Goal: Transaction & Acquisition: Purchase product/service

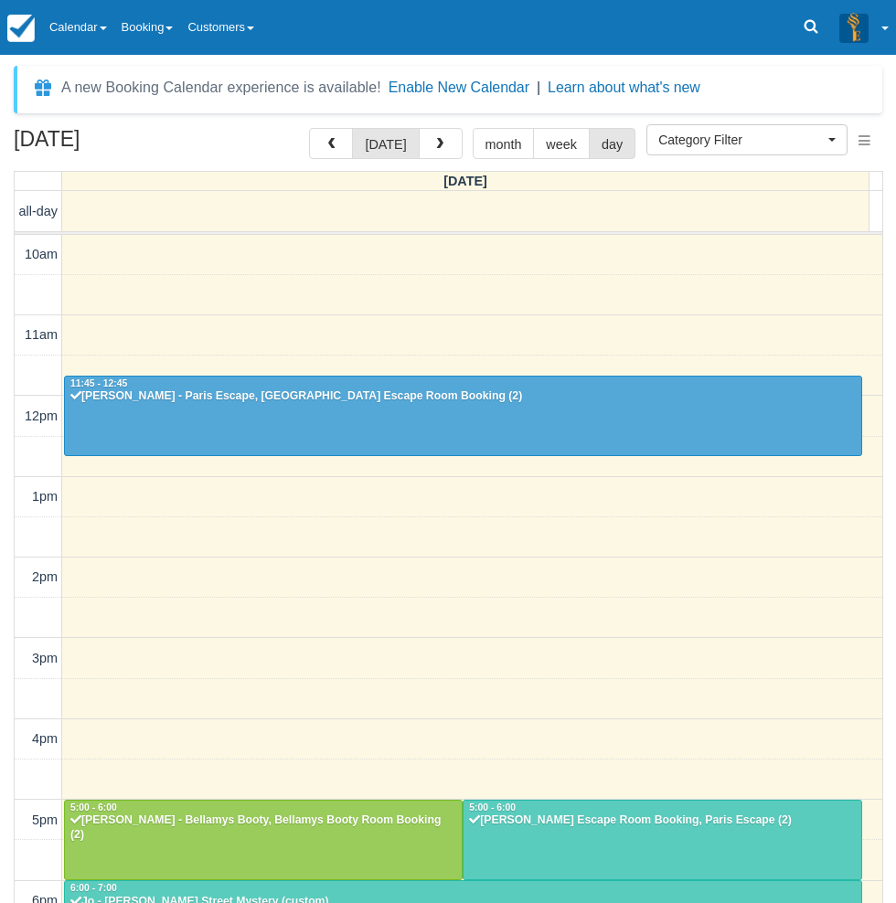
select select
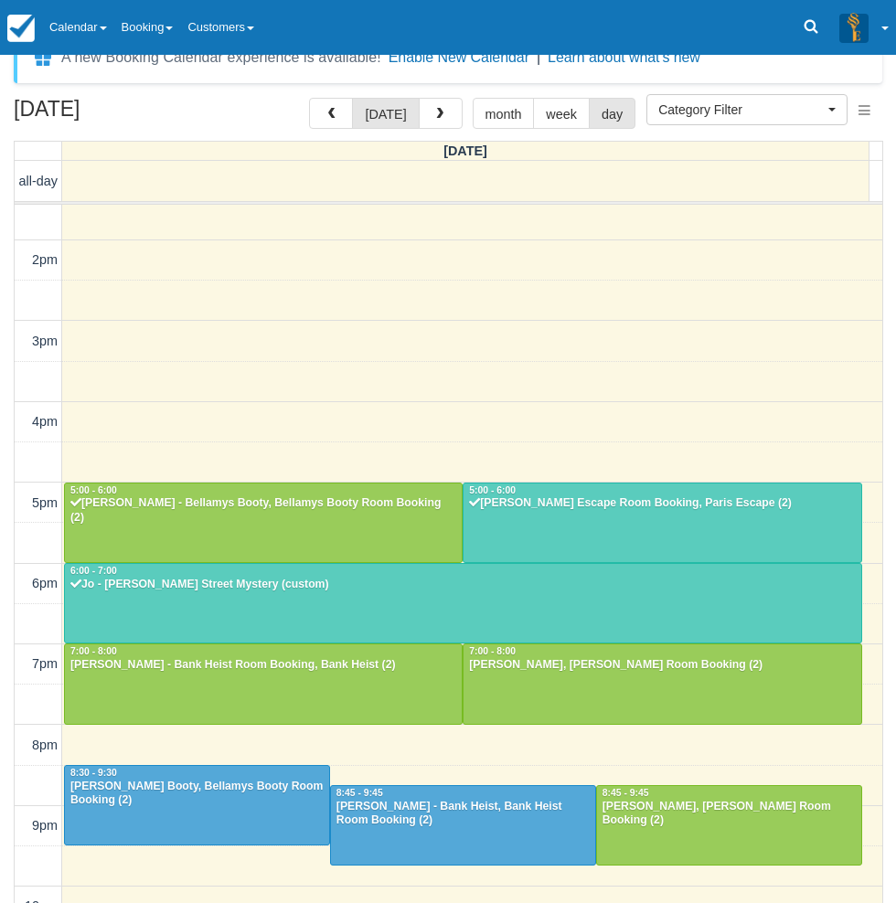
scroll to position [59, 0]
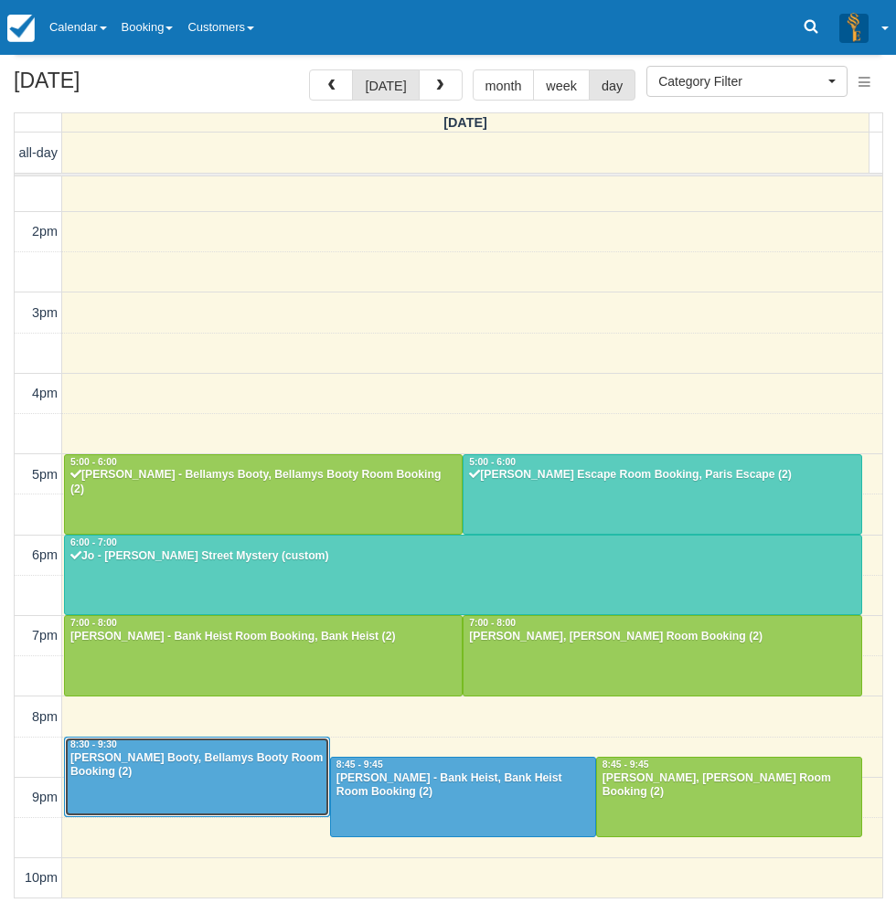
click at [261, 803] on div at bounding box center [197, 777] width 264 height 79
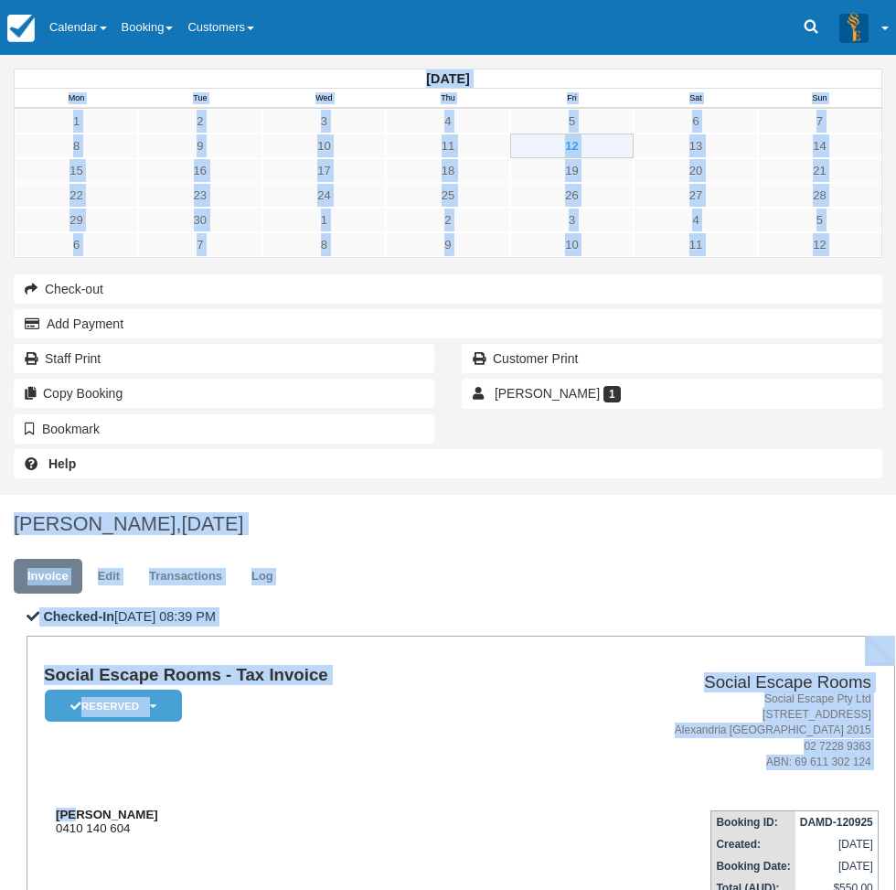
drag, startPoint x: 375, startPoint y: 374, endPoint x: 303, endPoint y: 376, distance: 72.2
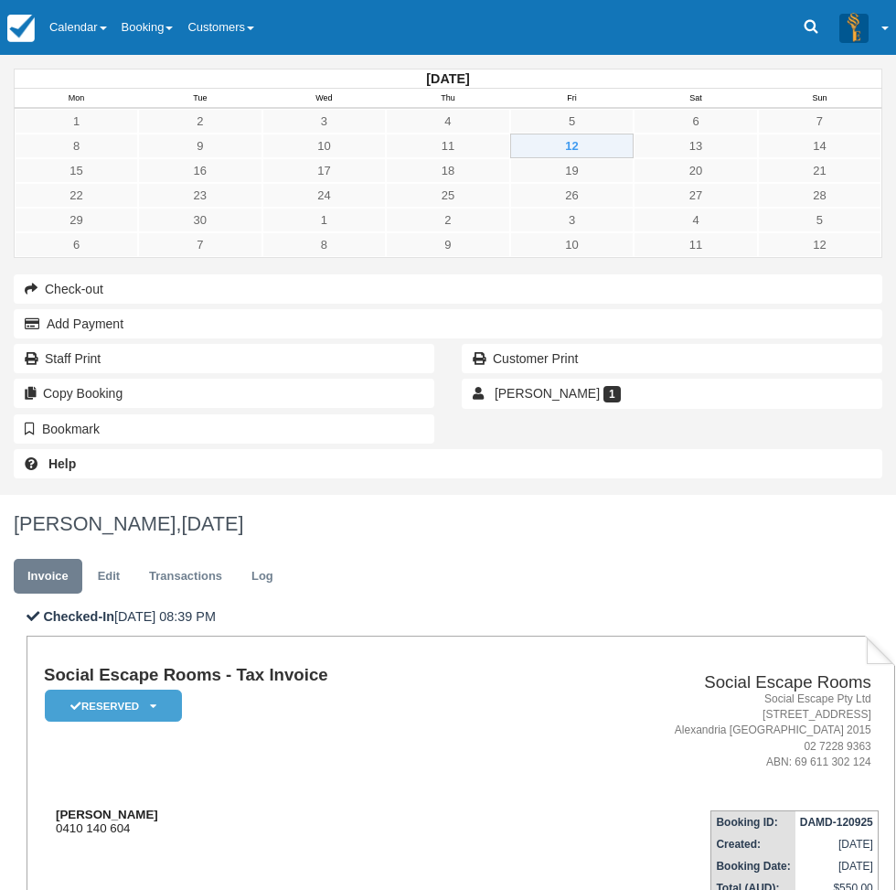
click at [158, 807] on strong "Jack Antonio" at bounding box center [107, 814] width 102 height 14
drag, startPoint x: 369, startPoint y: 373, endPoint x: 282, endPoint y: 373, distance: 86.9
click at [282, 807] on div "Jack Antonio 0410 140 604" at bounding box center [283, 820] width 479 height 27
copy strong "Jack Antonio"
click at [86, 34] on link "Calendar" at bounding box center [78, 27] width 72 height 55
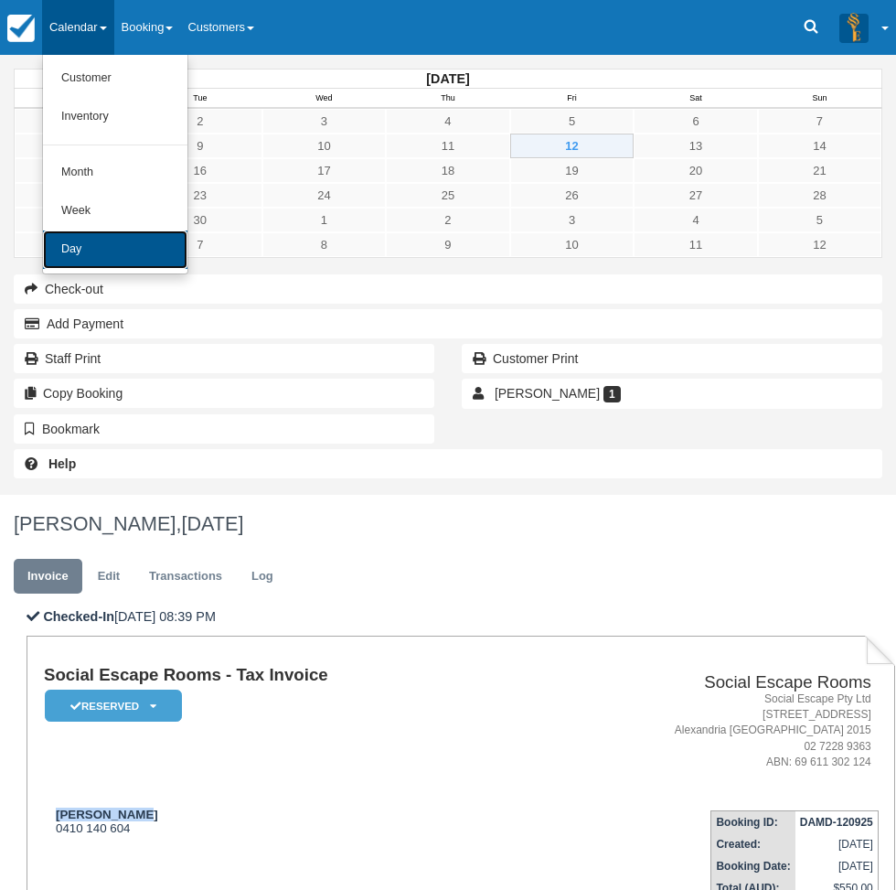
click at [119, 246] on link "Day" at bounding box center [115, 249] width 144 height 38
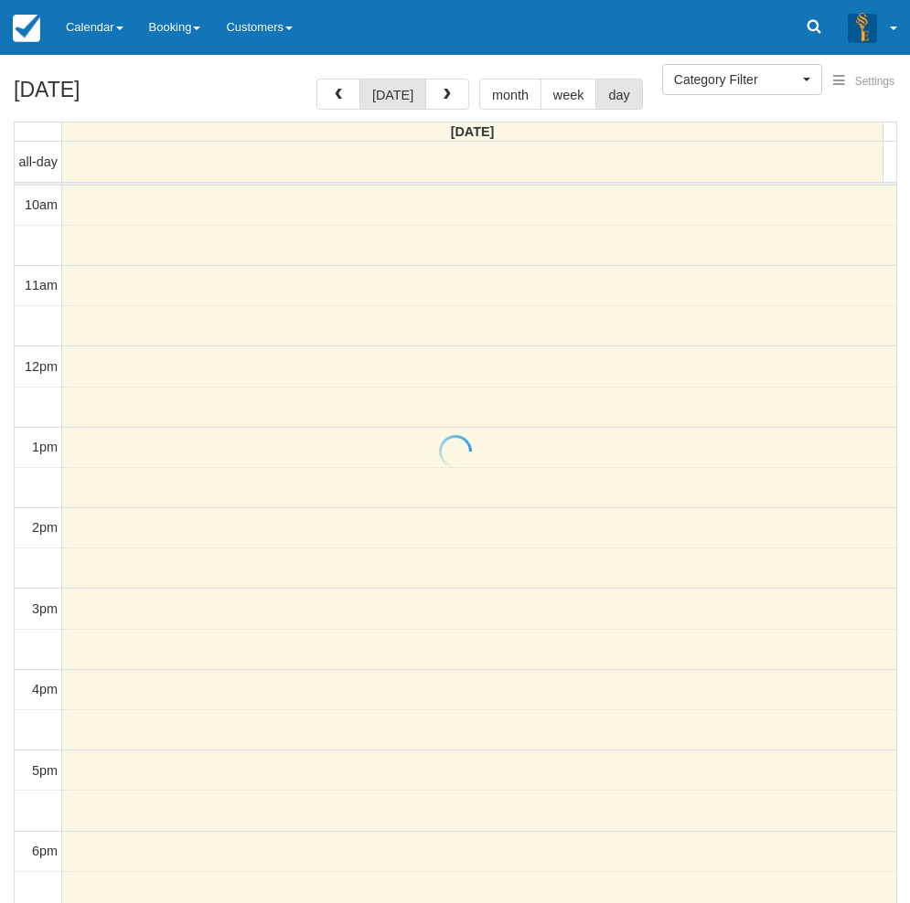
select select
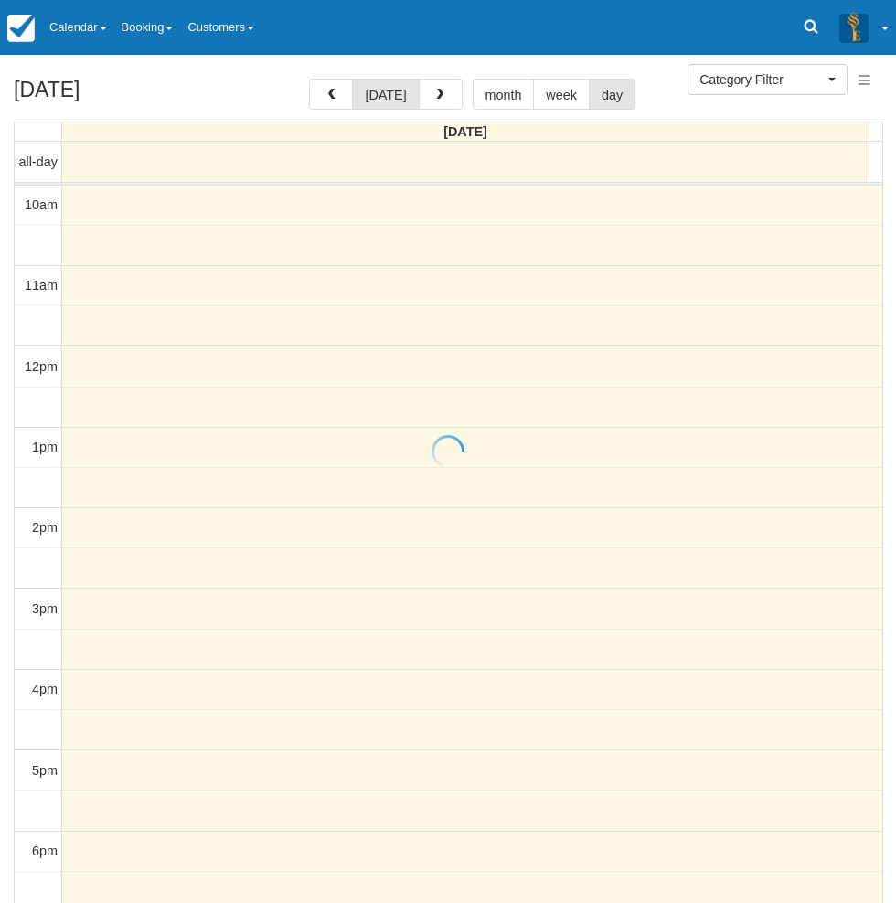
scroll to position [288, 0]
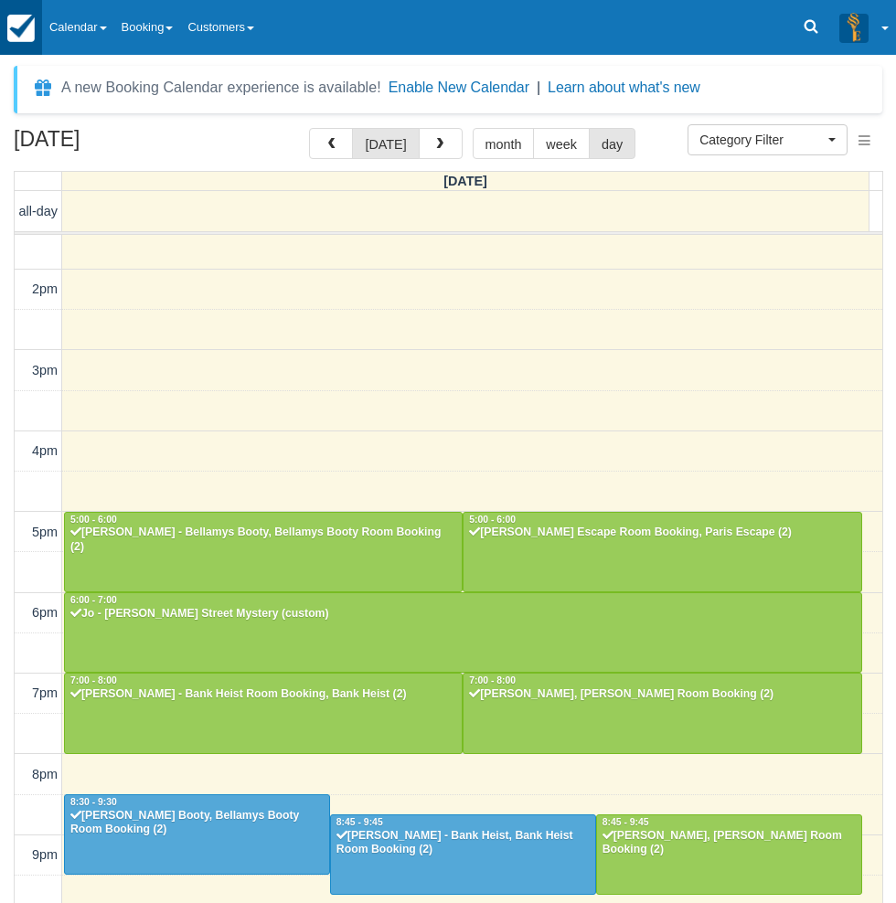
click at [42, 36] on link at bounding box center [21, 27] width 42 height 55
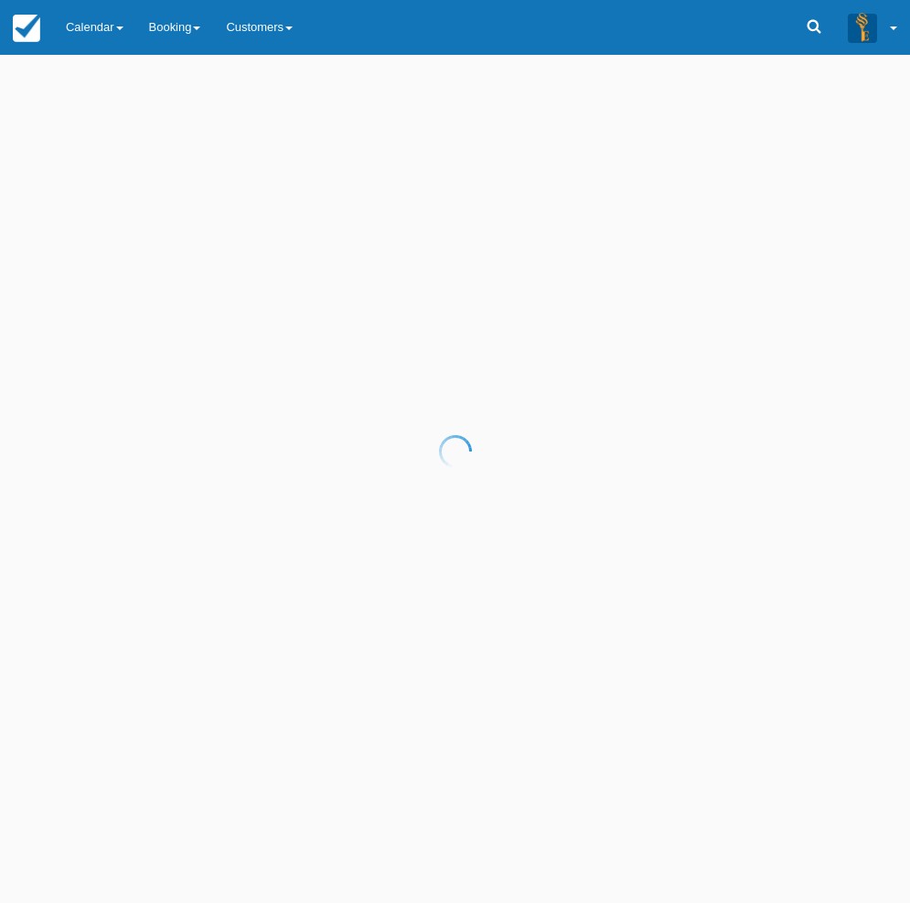
click at [91, 29] on div at bounding box center [455, 451] width 910 height 903
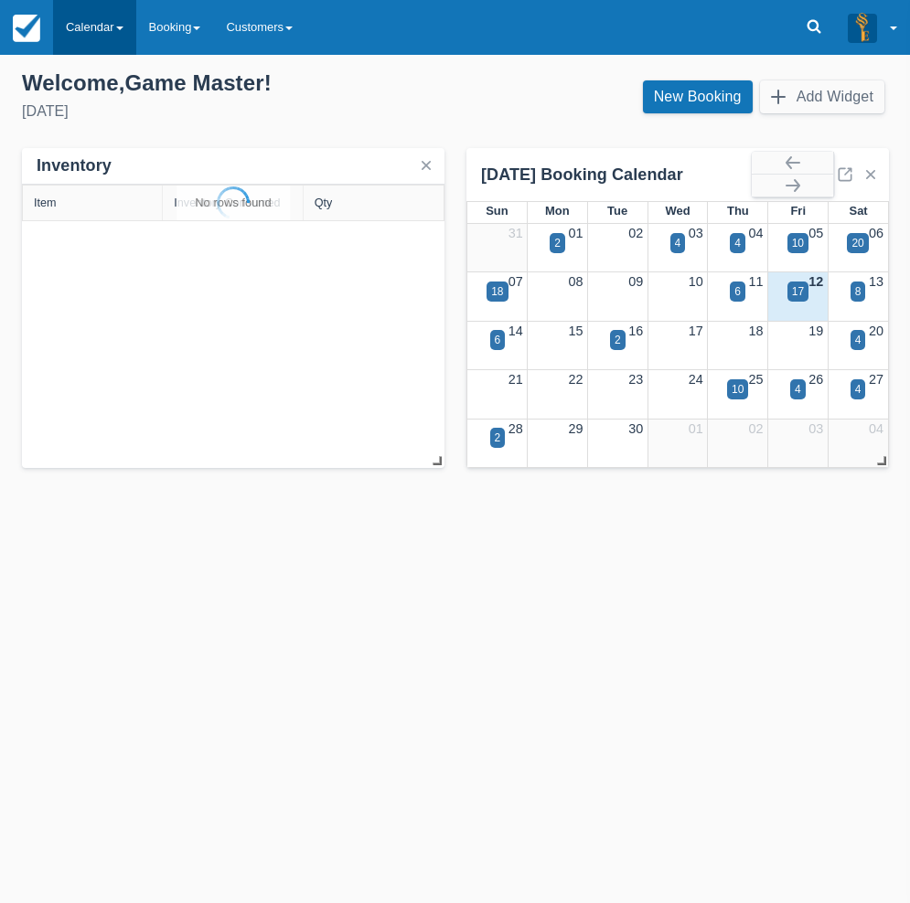
click at [101, 35] on link "Calendar" at bounding box center [94, 27] width 83 height 55
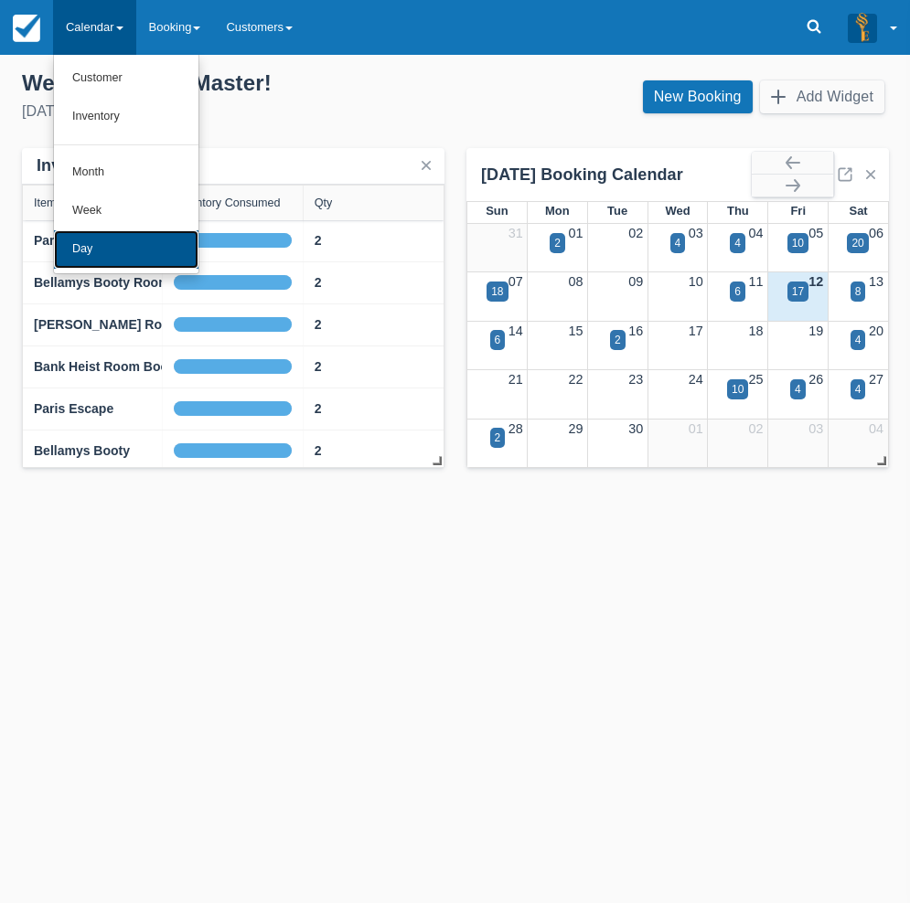
click at [123, 254] on link "Day" at bounding box center [126, 249] width 144 height 38
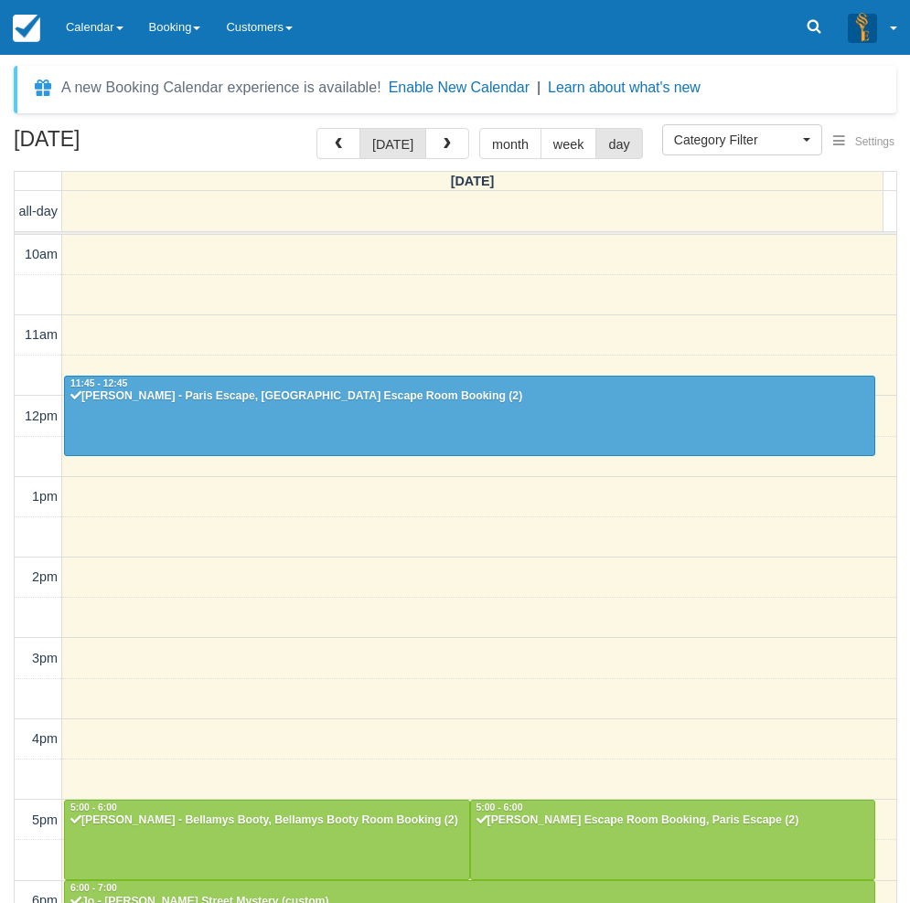
select select
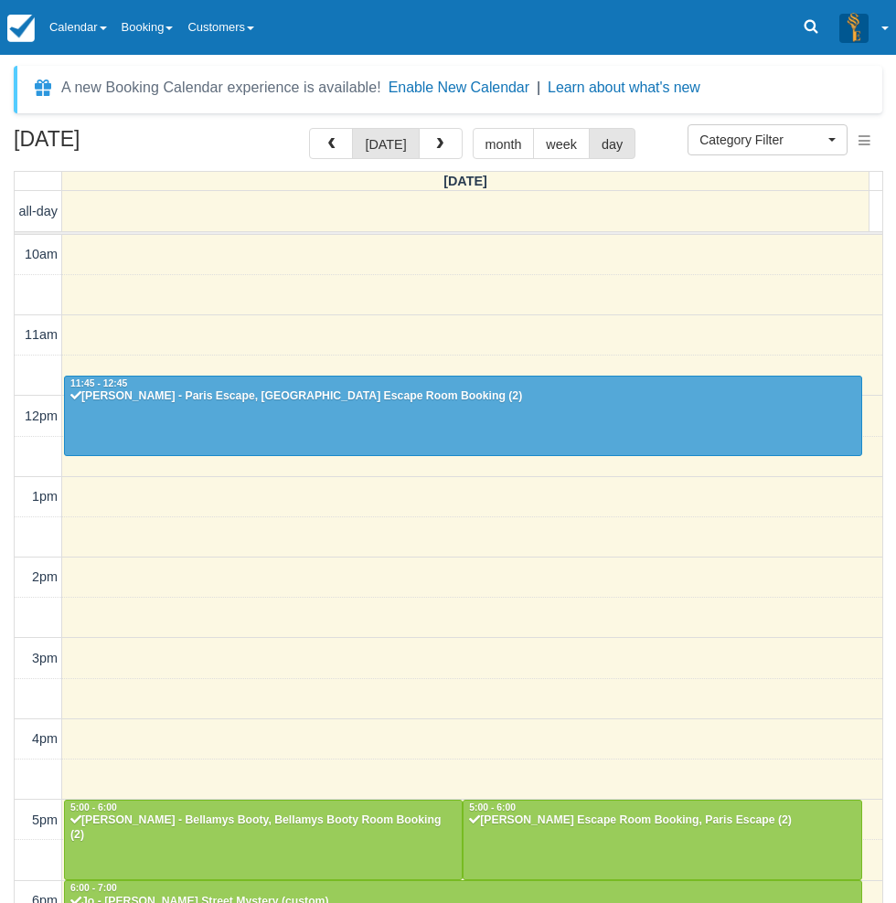
scroll to position [288, 0]
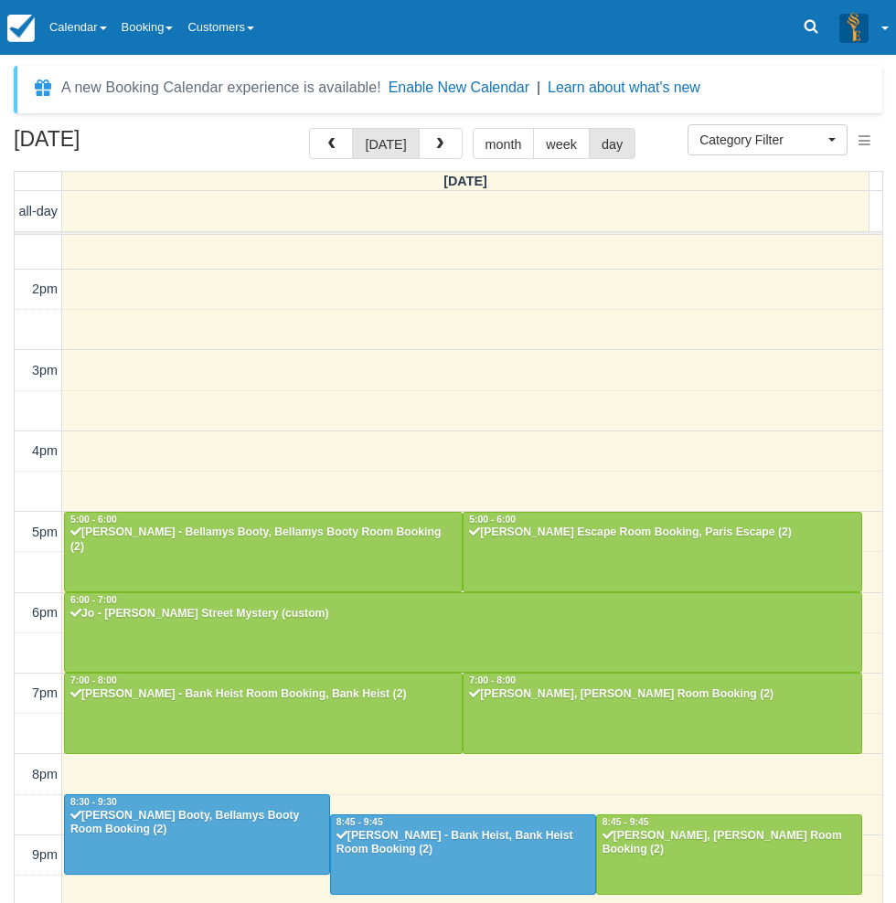
click at [5, 689] on div "September 12, 2025 today month week day Friday all-day 10am 11am 12pm 1pm 2pm 3…" at bounding box center [448, 542] width 896 height 829
click at [81, 21] on link "Calendar" at bounding box center [78, 27] width 72 height 55
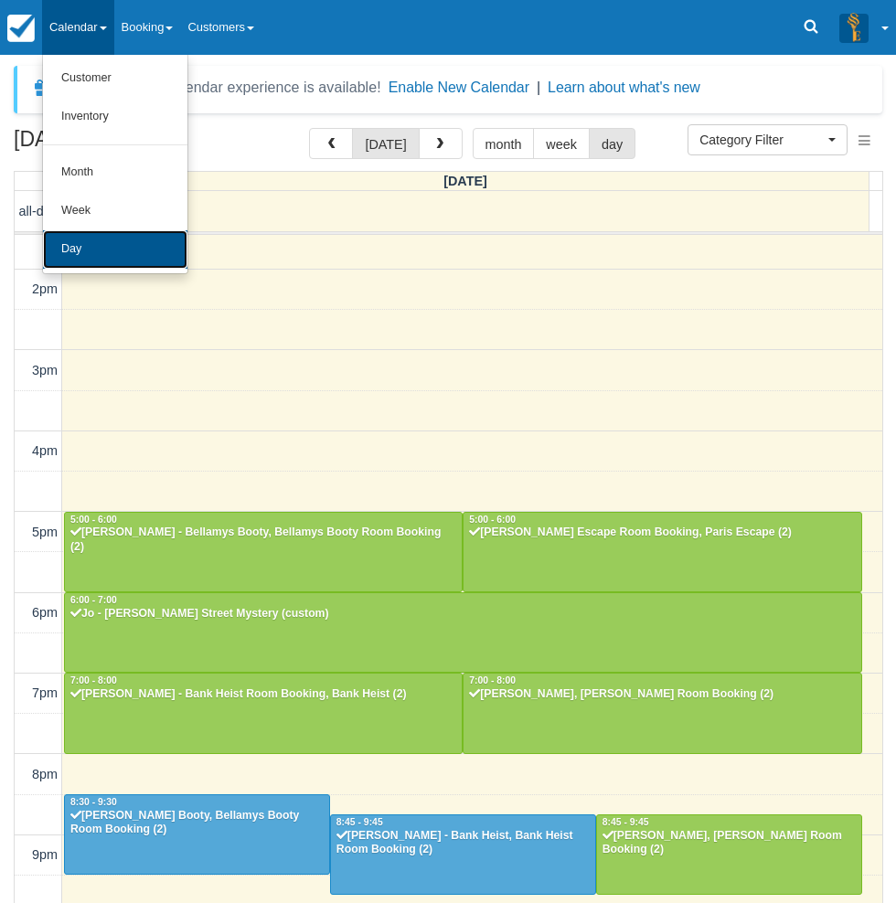
click at [93, 241] on link "Day" at bounding box center [115, 249] width 144 height 38
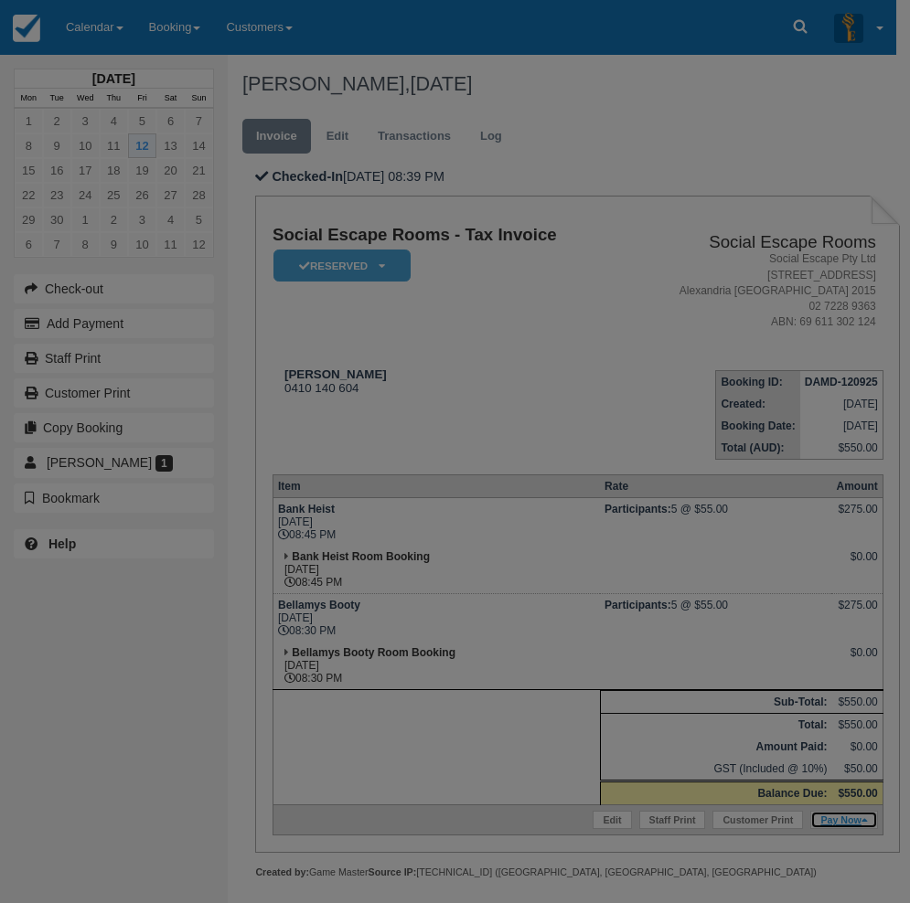
type input "12/09/2025"
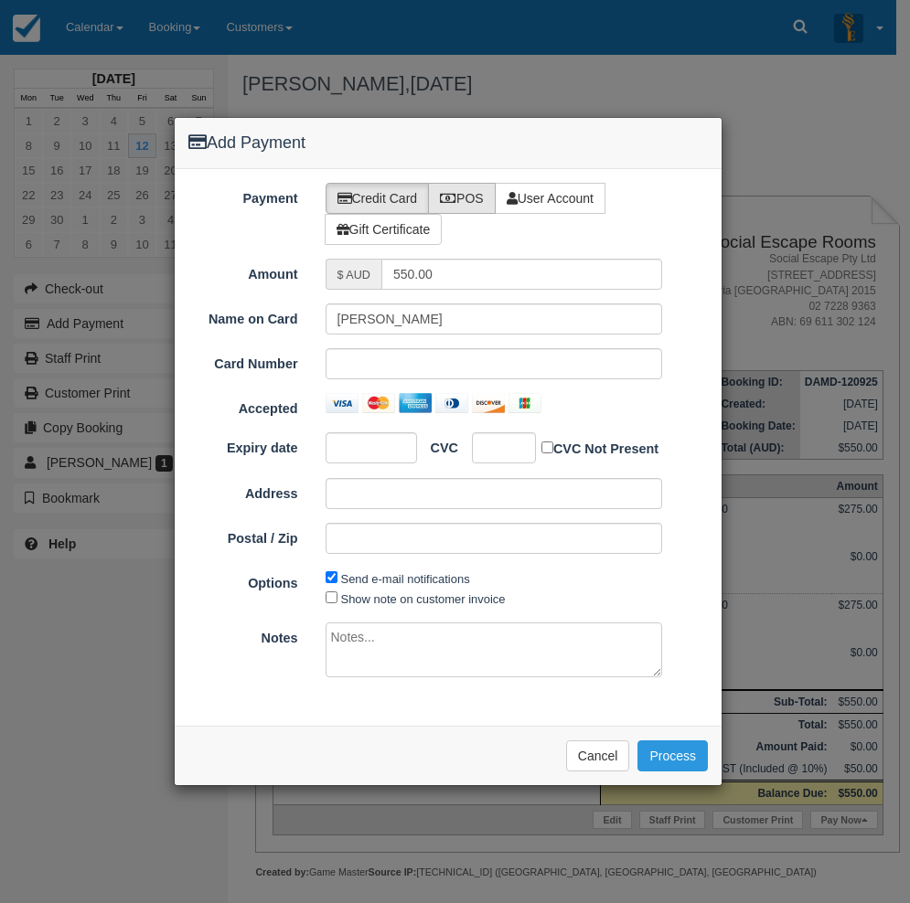
click at [477, 198] on label "POS" at bounding box center [462, 198] width 68 height 31
radio input "true"
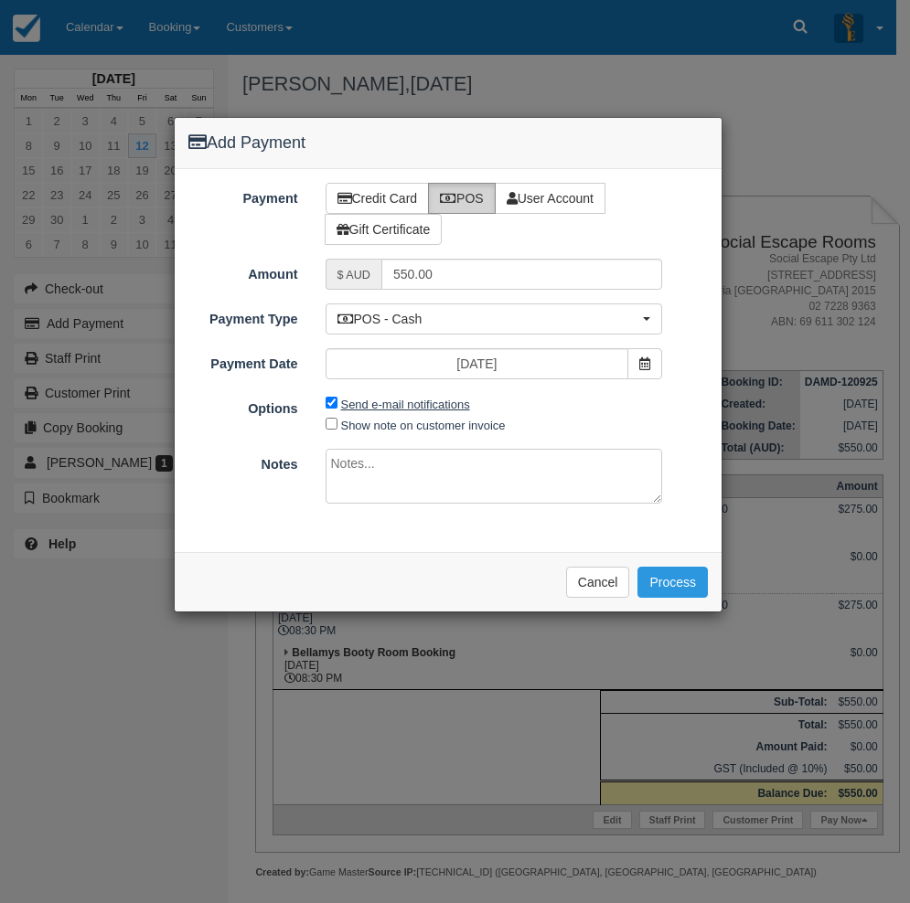
click at [414, 409] on label "Send e-mail notifications" at bounding box center [405, 405] width 129 height 14
click at [337, 409] on input "Send e-mail notifications" at bounding box center [331, 403] width 12 height 12
checkbox input "false"
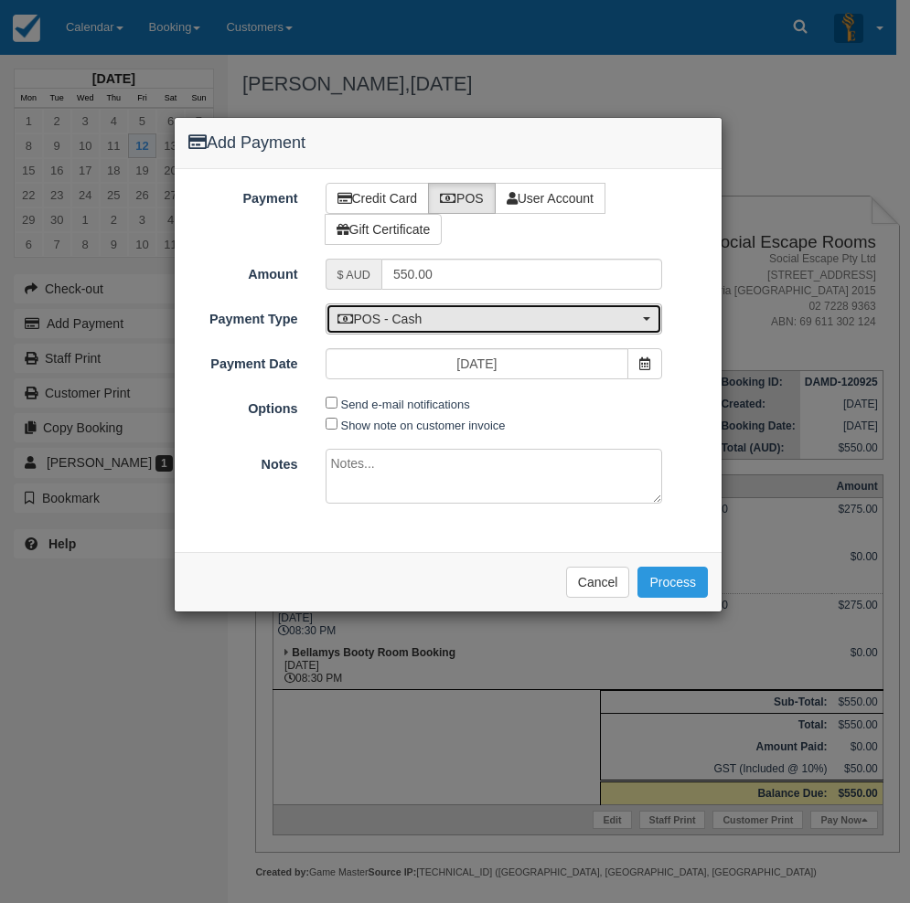
click at [416, 322] on span "POS - Cash" at bounding box center [488, 319] width 302 height 18
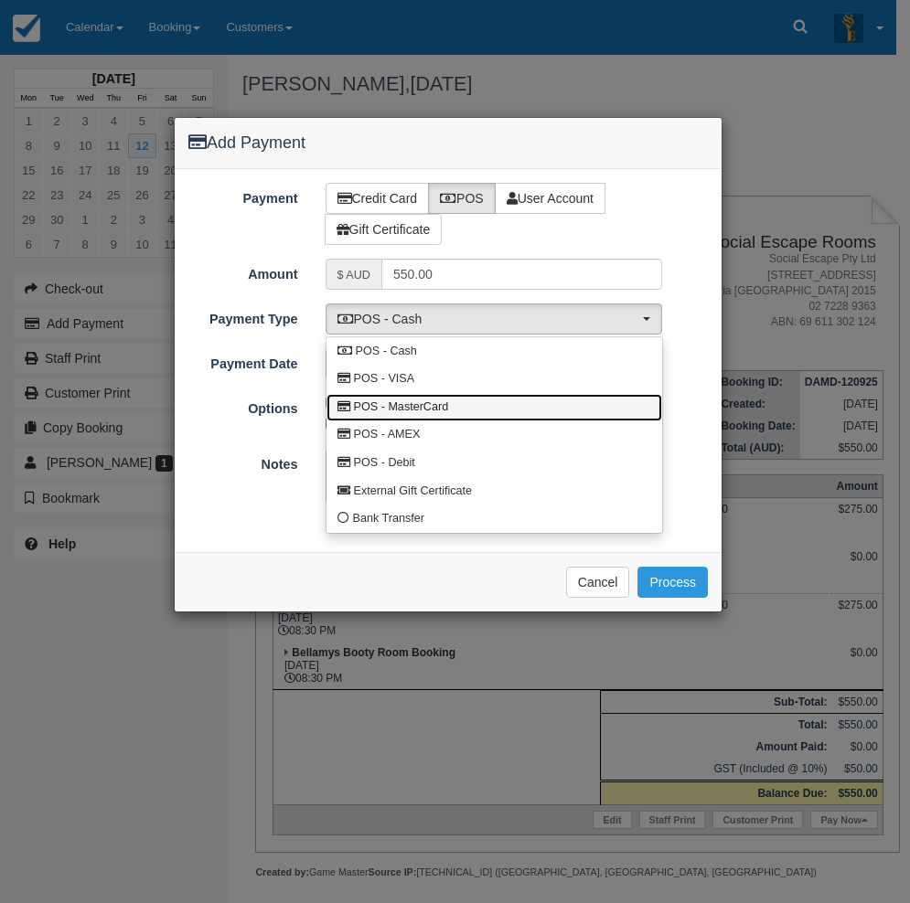
click at [400, 410] on span "POS - MasterCard" at bounding box center [401, 408] width 95 height 16
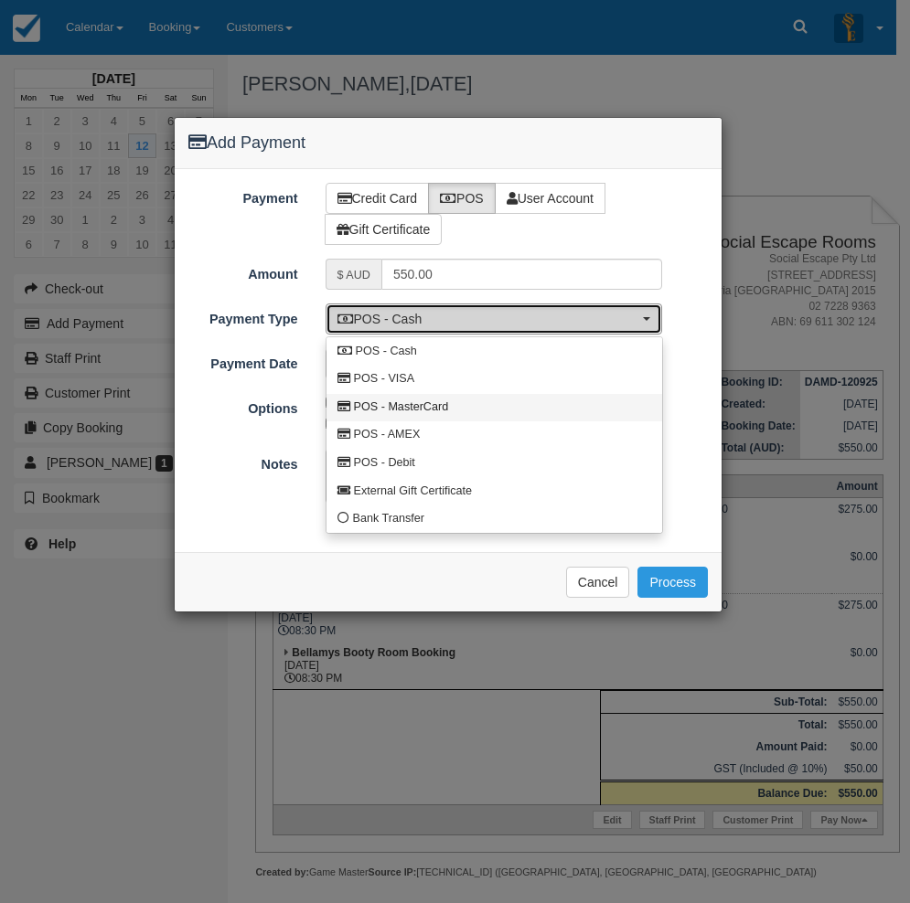
select select "MC"
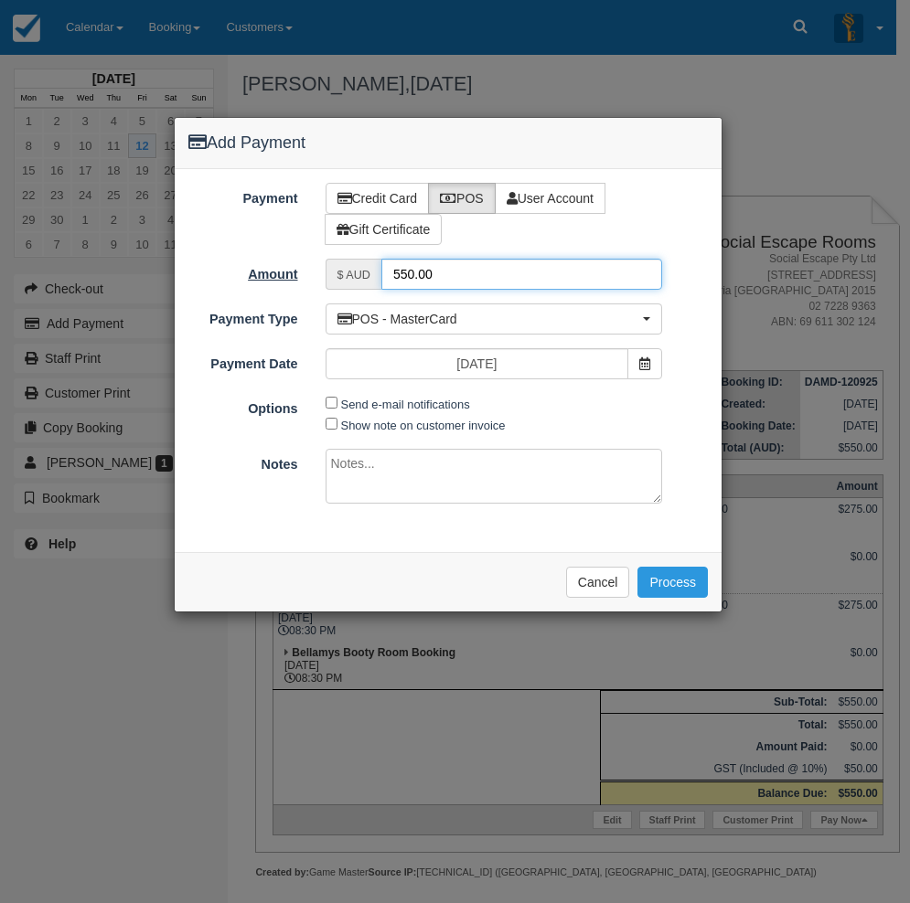
drag, startPoint x: 451, startPoint y: 272, endPoint x: 309, endPoint y: 281, distance: 141.9
click at [334, 264] on div "$ AUD 550.00" at bounding box center [493, 274] width 337 height 31
type input "55"
click at [670, 589] on button "Process" at bounding box center [672, 582] width 70 height 31
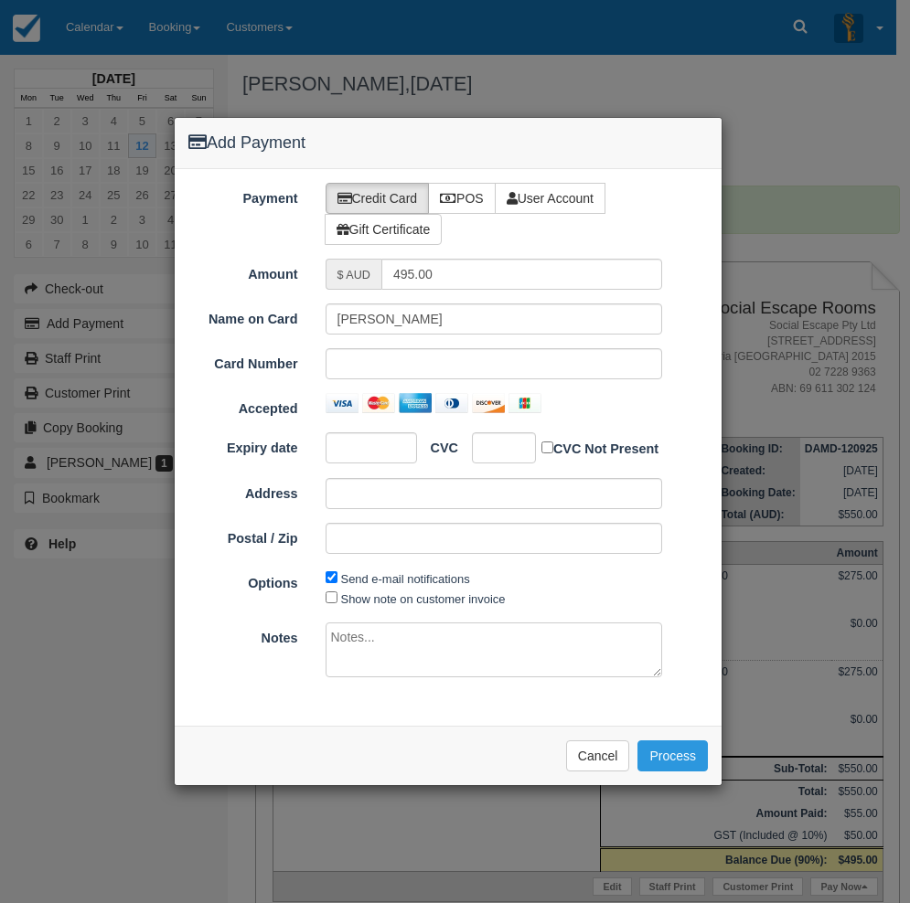
drag, startPoint x: 454, startPoint y: 201, endPoint x: 441, endPoint y: 246, distance: 46.8
click at [454, 200] on icon at bounding box center [448, 198] width 16 height 13
radio input "true"
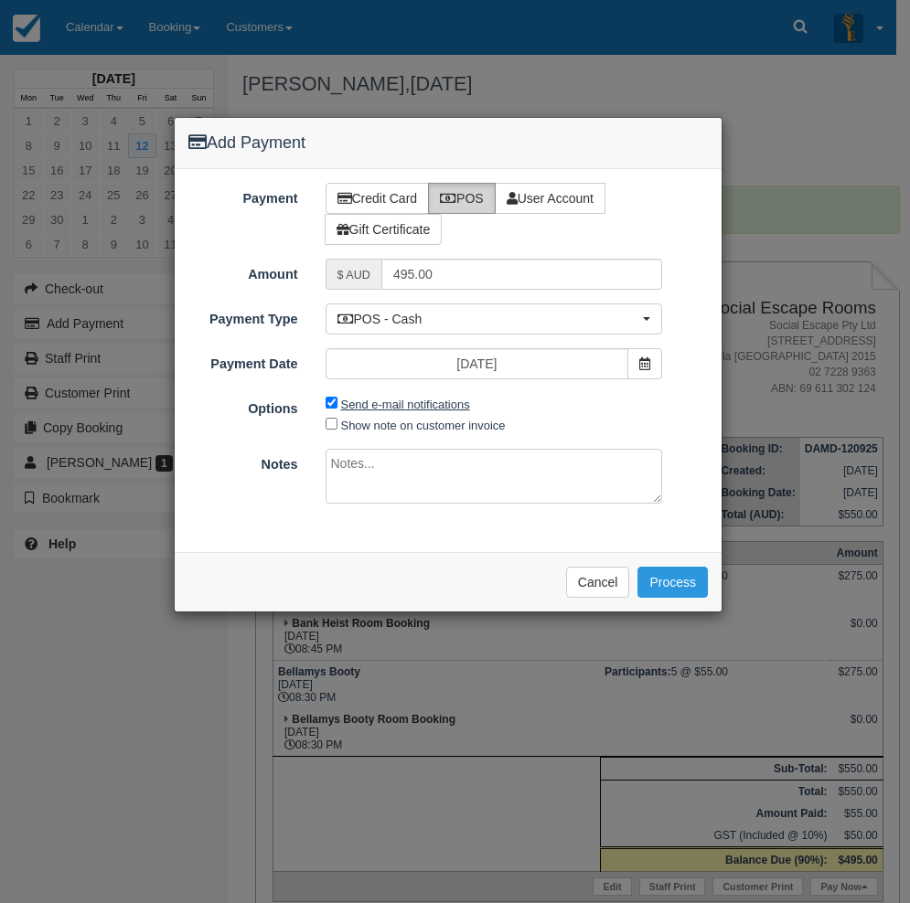
click at [371, 400] on label "Send e-mail notifications" at bounding box center [405, 405] width 129 height 14
click at [337, 400] on input "Send e-mail notifications" at bounding box center [331, 403] width 12 height 12
checkbox input "false"
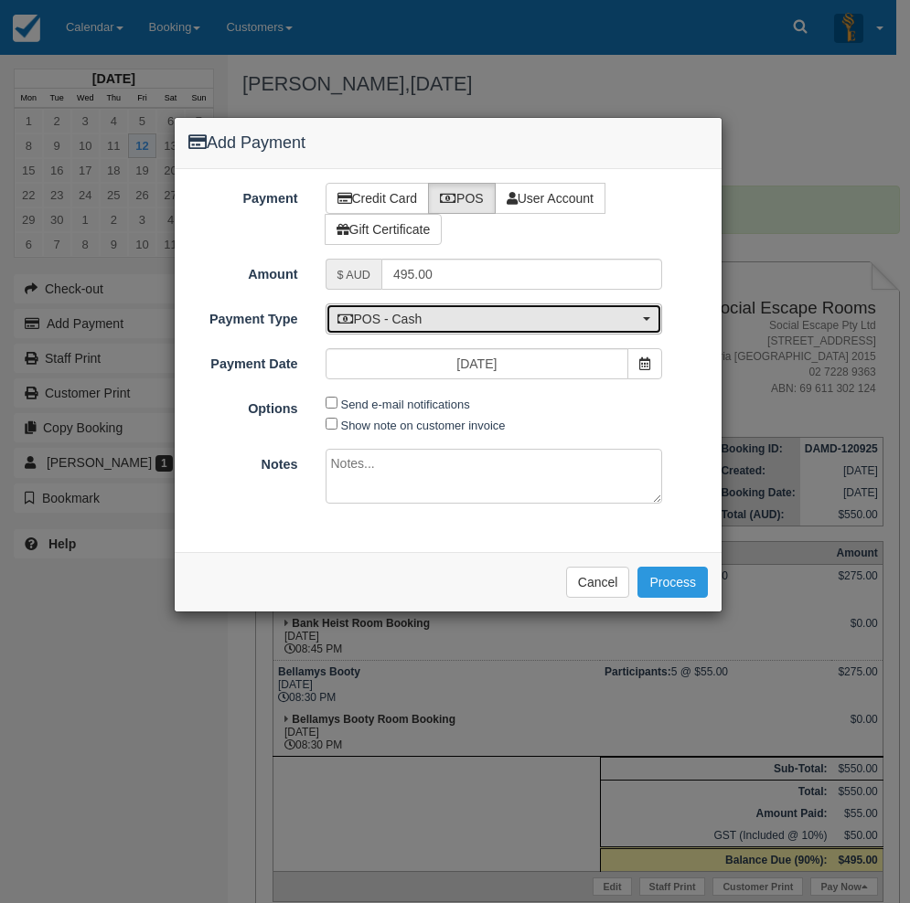
click at [401, 323] on span "POS - Cash" at bounding box center [488, 319] width 302 height 18
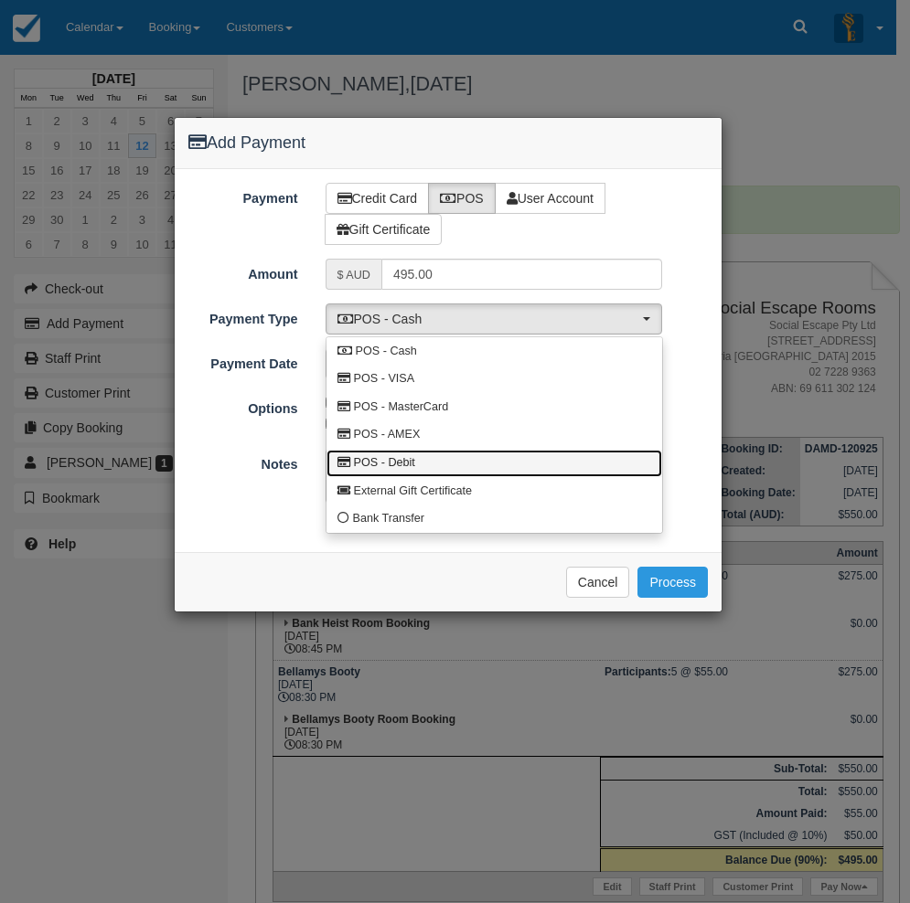
click at [412, 452] on link "POS - Debit" at bounding box center [494, 464] width 336 height 28
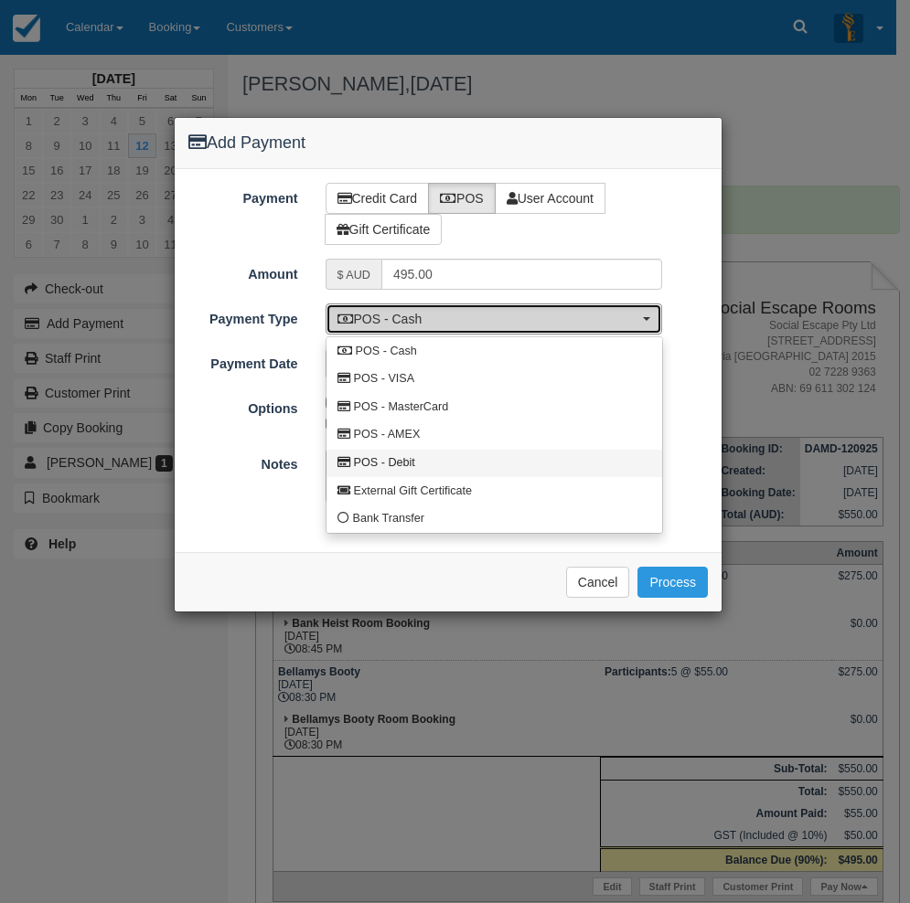
select select "DEBIT"
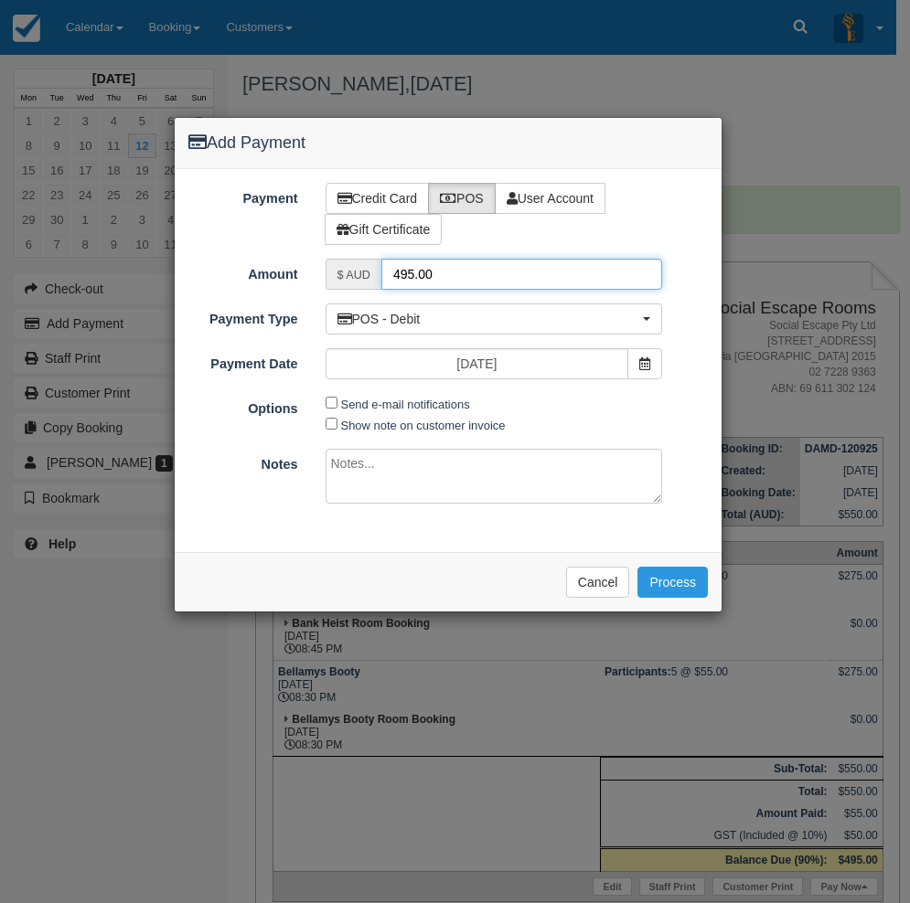
drag, startPoint x: 445, startPoint y: 272, endPoint x: 384, endPoint y: 269, distance: 61.3
click at [384, 269] on input "495.00" at bounding box center [521, 274] width 281 height 31
type input "55"
click at [670, 581] on button "Process" at bounding box center [672, 582] width 70 height 31
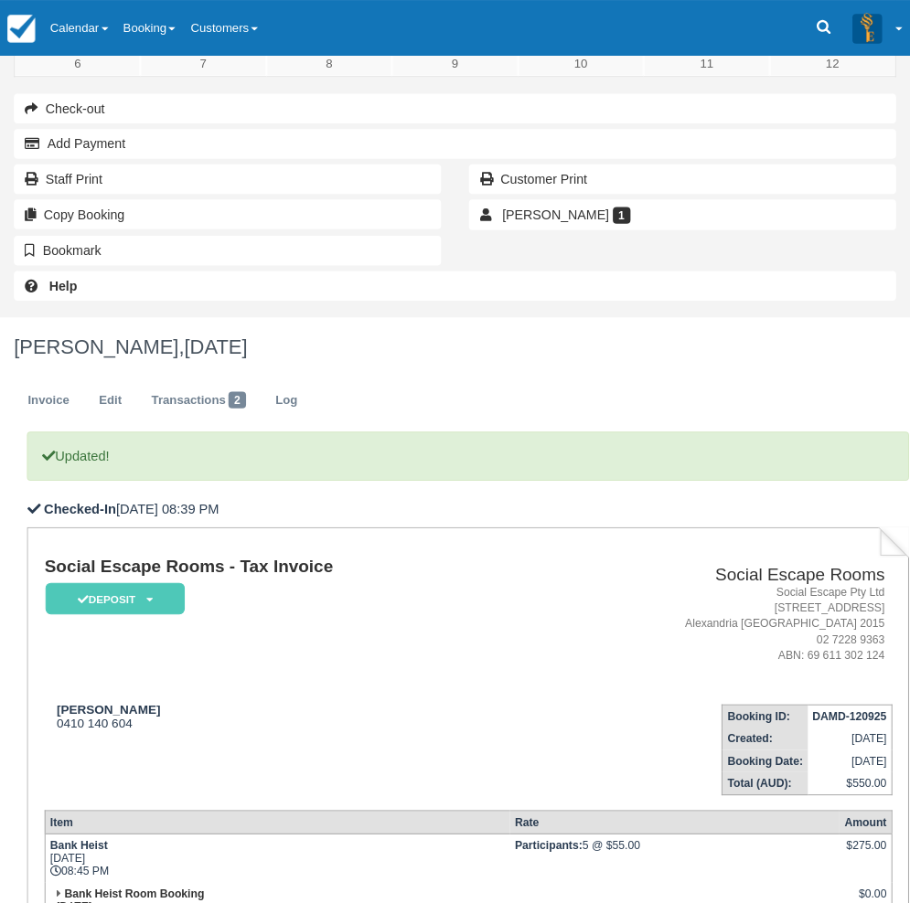
scroll to position [183, 0]
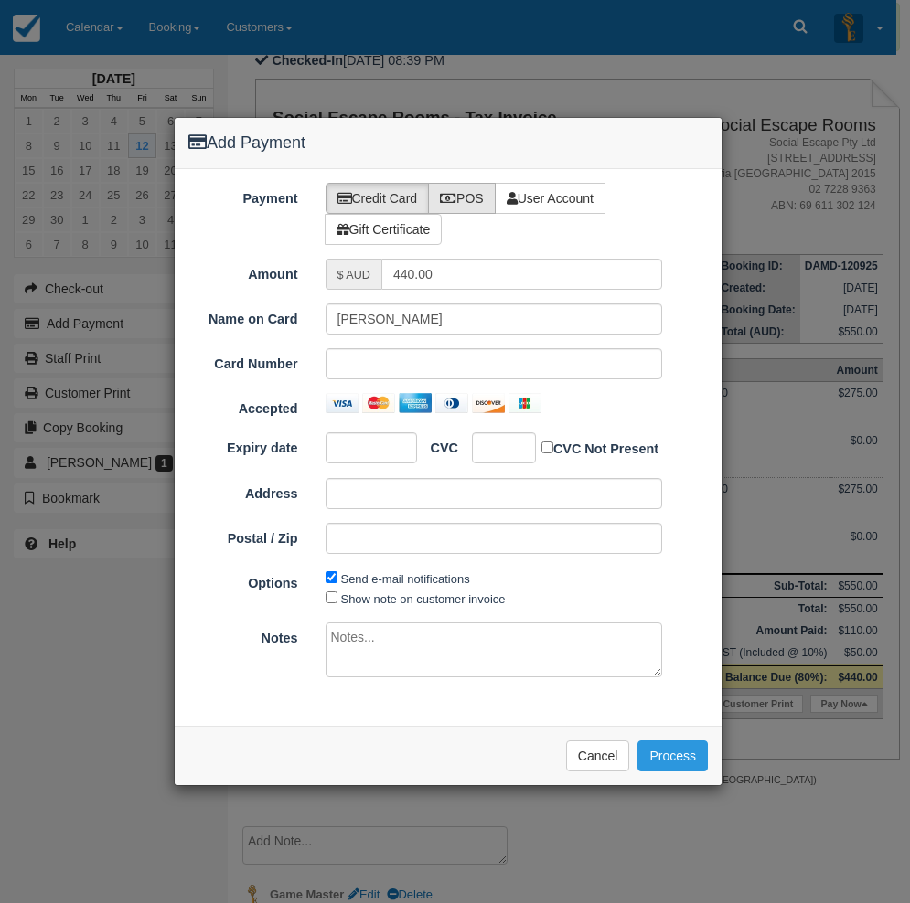
click at [476, 193] on label "POS" at bounding box center [462, 198] width 68 height 31
radio input "true"
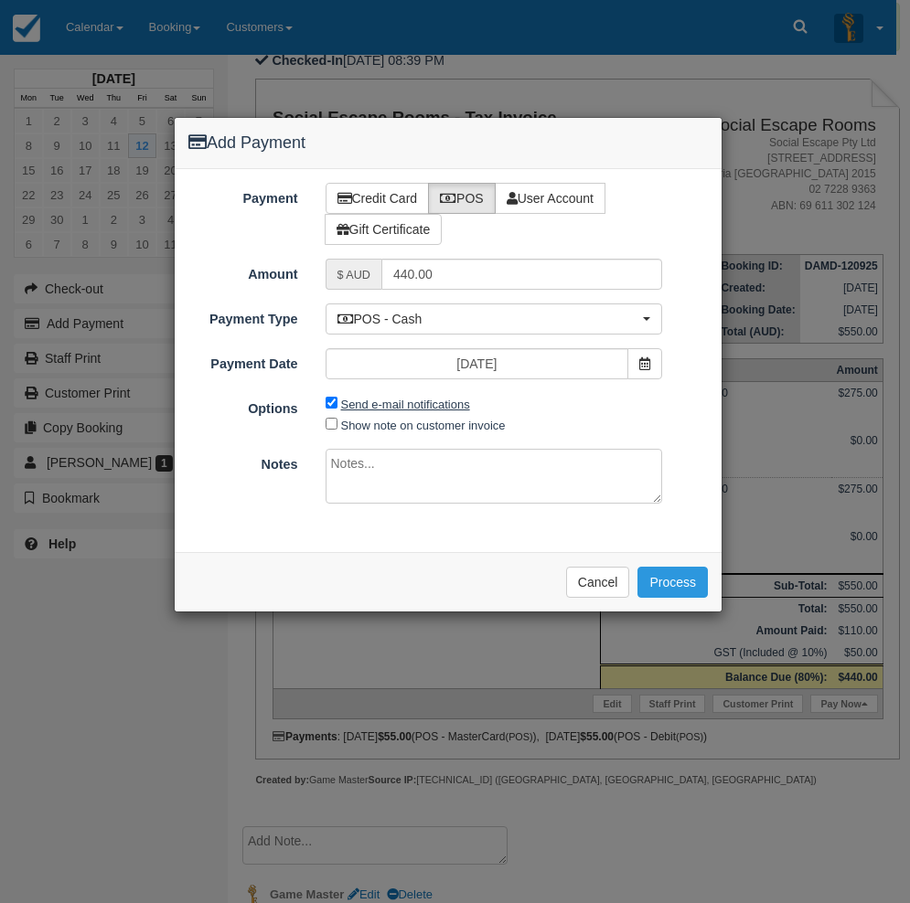
click at [368, 403] on label "Send e-mail notifications" at bounding box center [405, 405] width 129 height 14
click at [337, 403] on input "Send e-mail notifications" at bounding box center [331, 403] width 12 height 12
checkbox input "false"
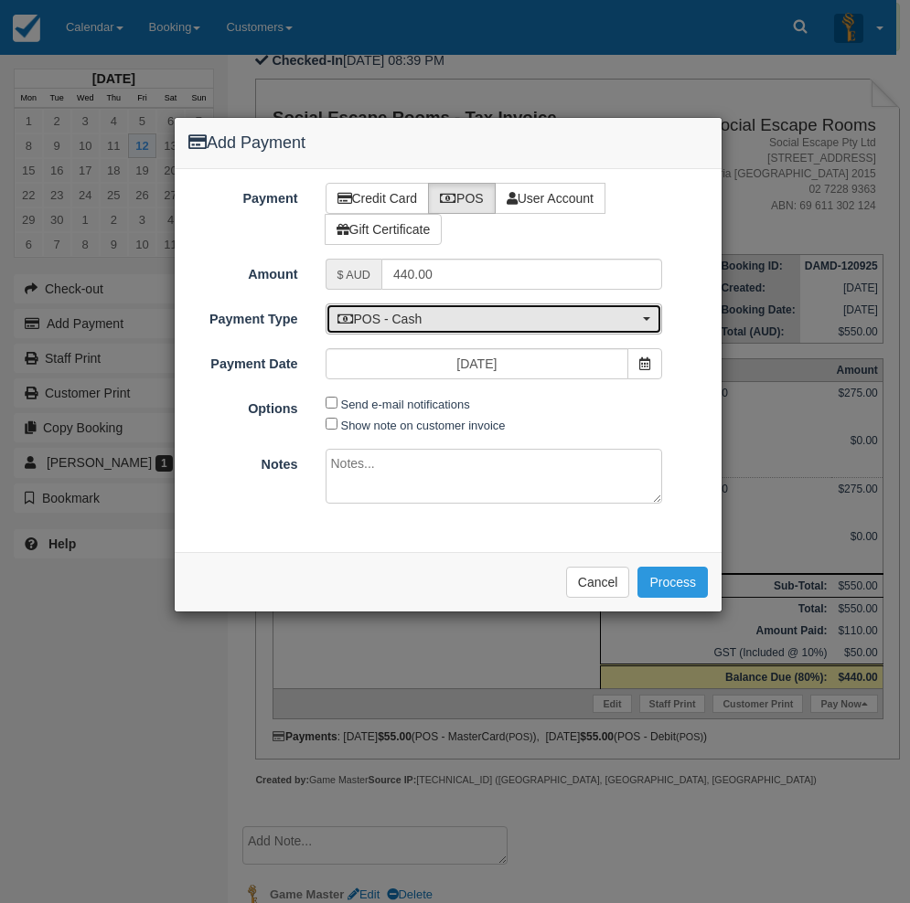
click at [404, 325] on span "POS - Cash" at bounding box center [488, 319] width 302 height 18
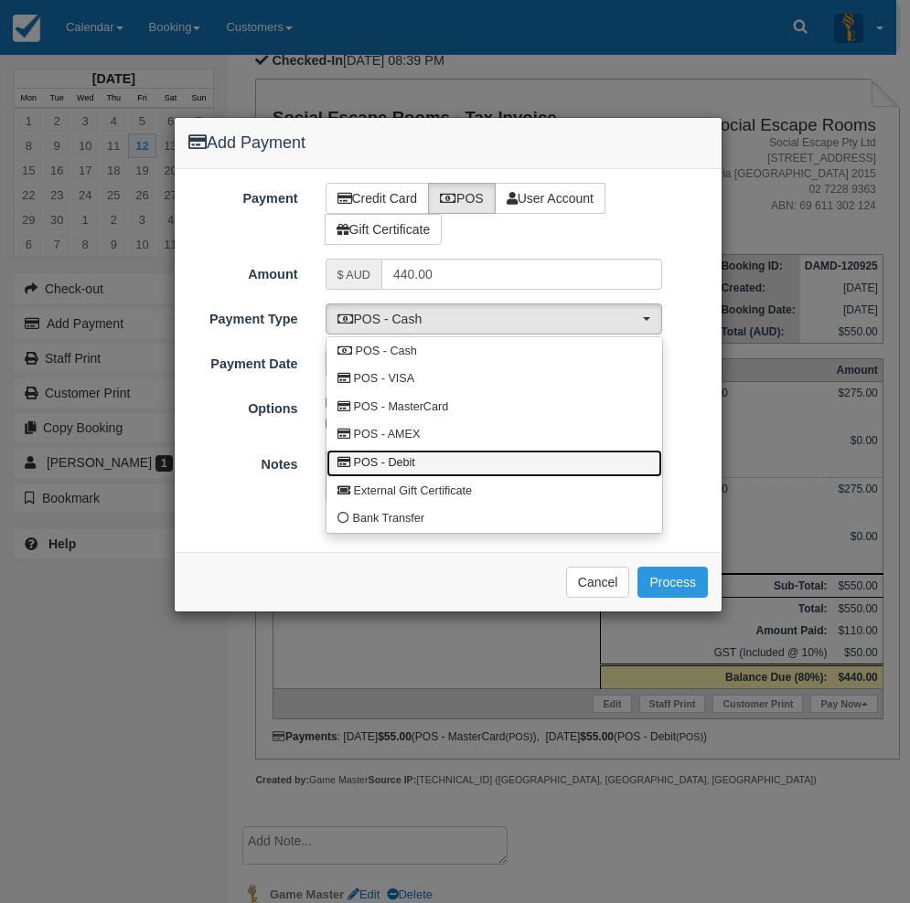
click at [405, 457] on span "POS - Debit" at bounding box center [384, 463] width 61 height 16
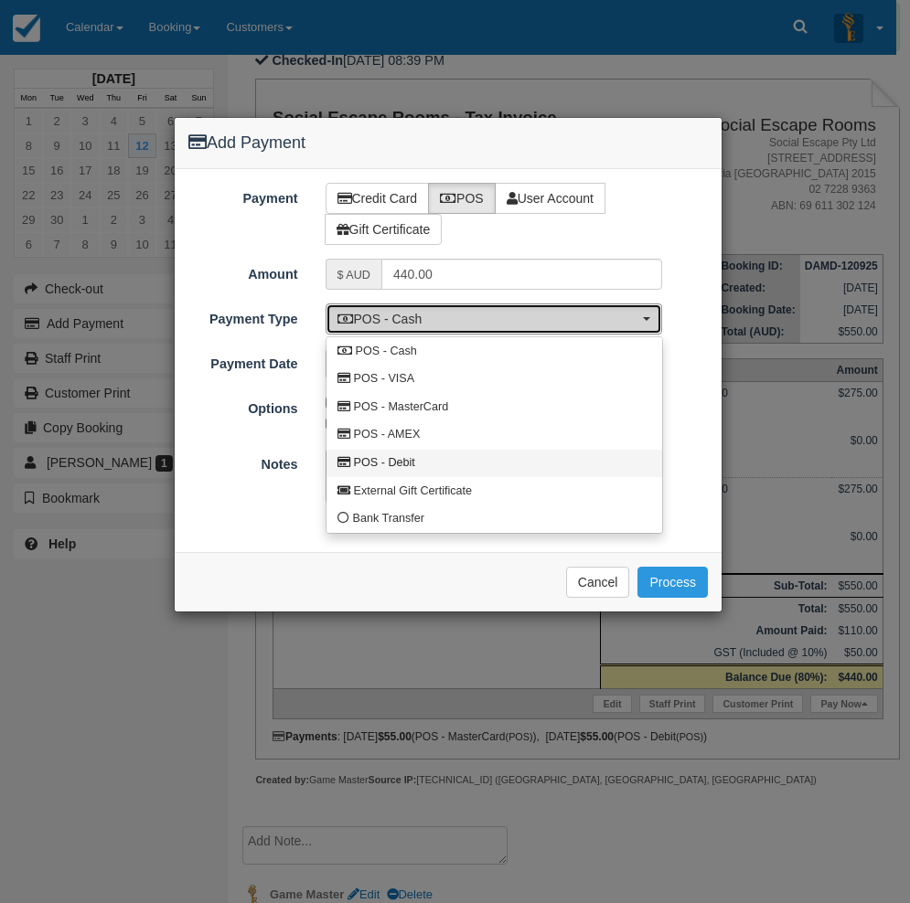
select select "DEBIT"
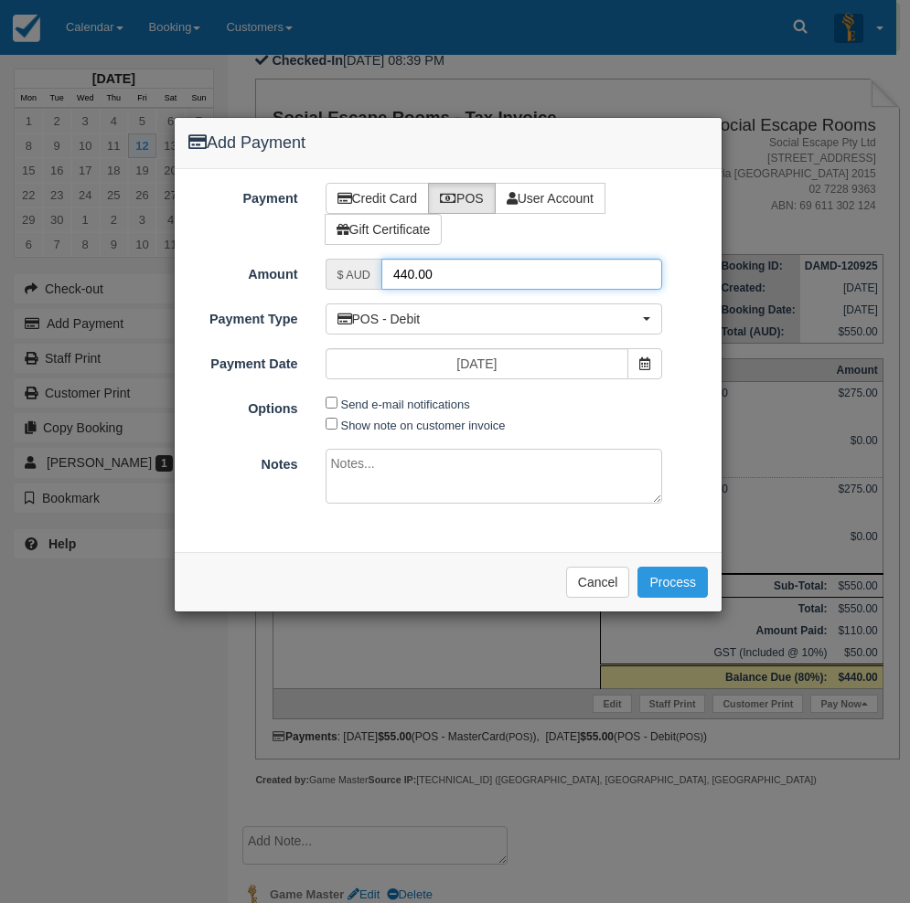
drag, startPoint x: 461, startPoint y: 272, endPoint x: 369, endPoint y: 273, distance: 91.4
click at [369, 273] on div "$ AUD 440.00" at bounding box center [493, 274] width 337 height 31
type input "55"
click at [666, 581] on button "Process" at bounding box center [672, 582] width 70 height 31
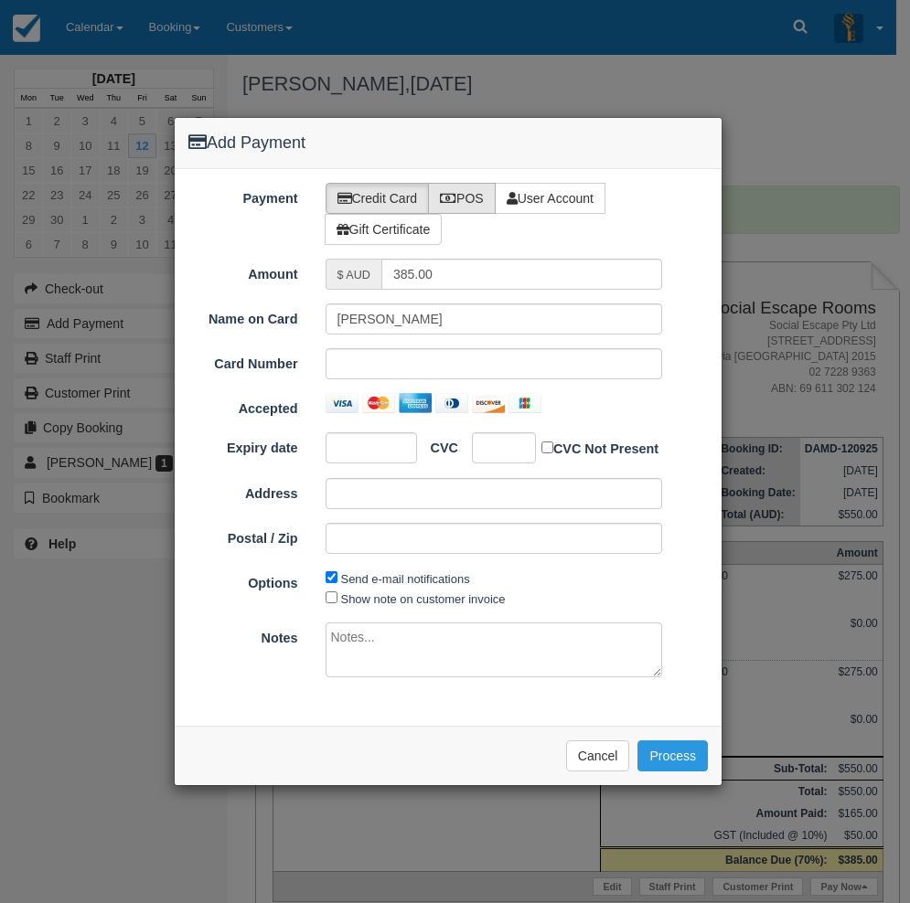
click at [474, 203] on label "POS" at bounding box center [462, 198] width 68 height 31
radio input "true"
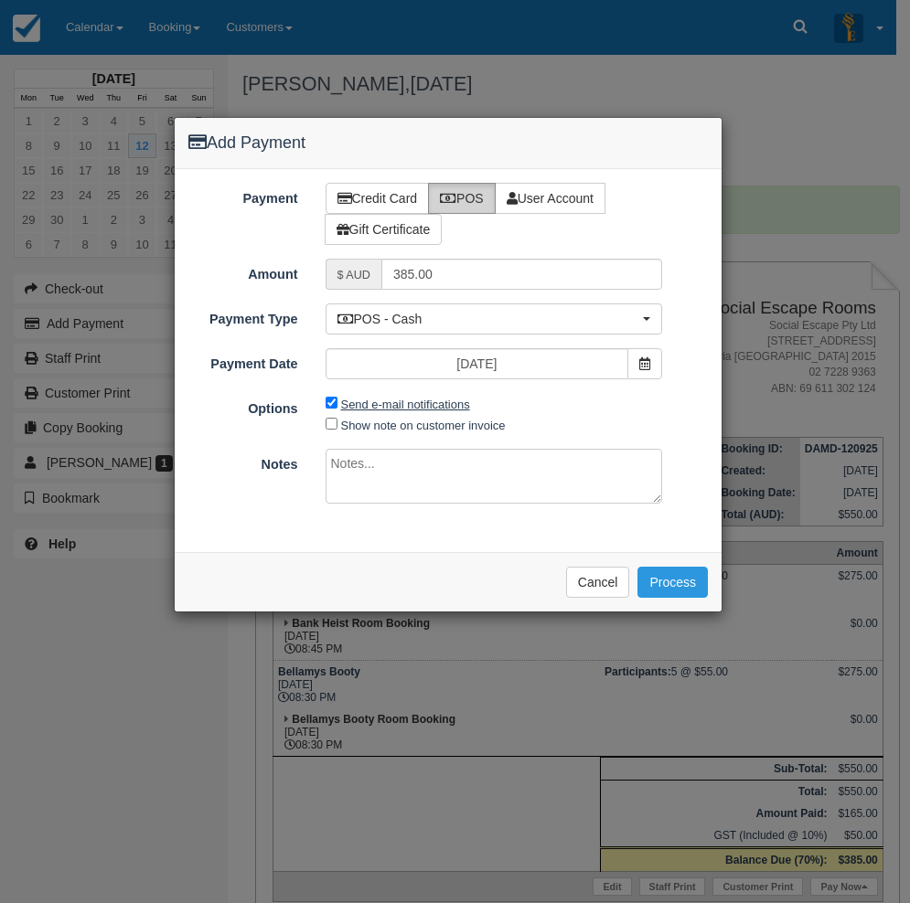
click at [402, 406] on label "Send e-mail notifications" at bounding box center [405, 405] width 129 height 14
click at [337, 406] on input "Send e-mail notifications" at bounding box center [331, 403] width 12 height 12
checkbox input "false"
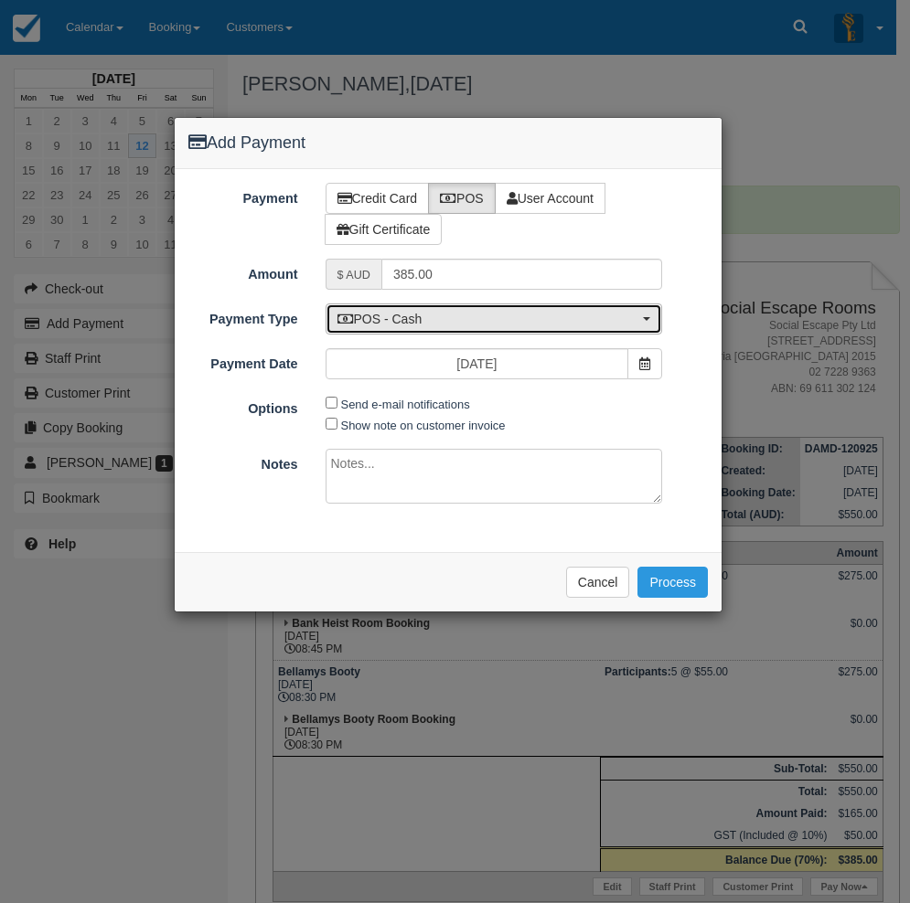
click at [411, 316] on span "POS - Cash" at bounding box center [488, 319] width 302 height 18
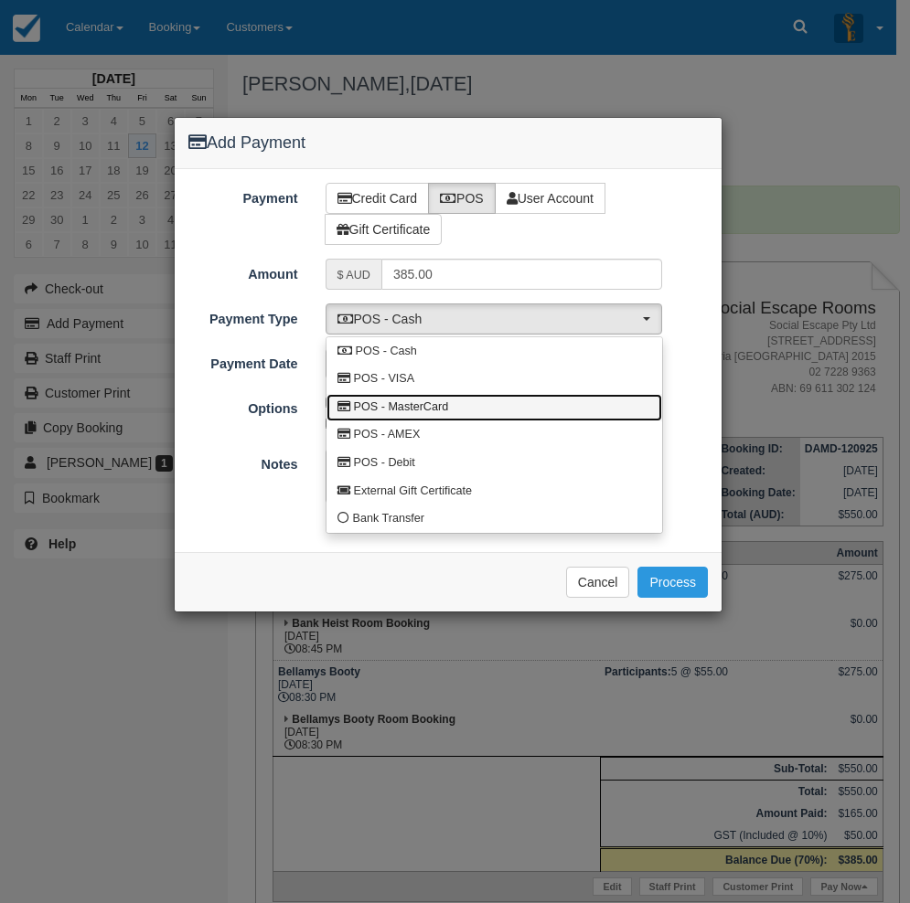
click at [422, 394] on link "POS - MasterCard" at bounding box center [494, 408] width 336 height 28
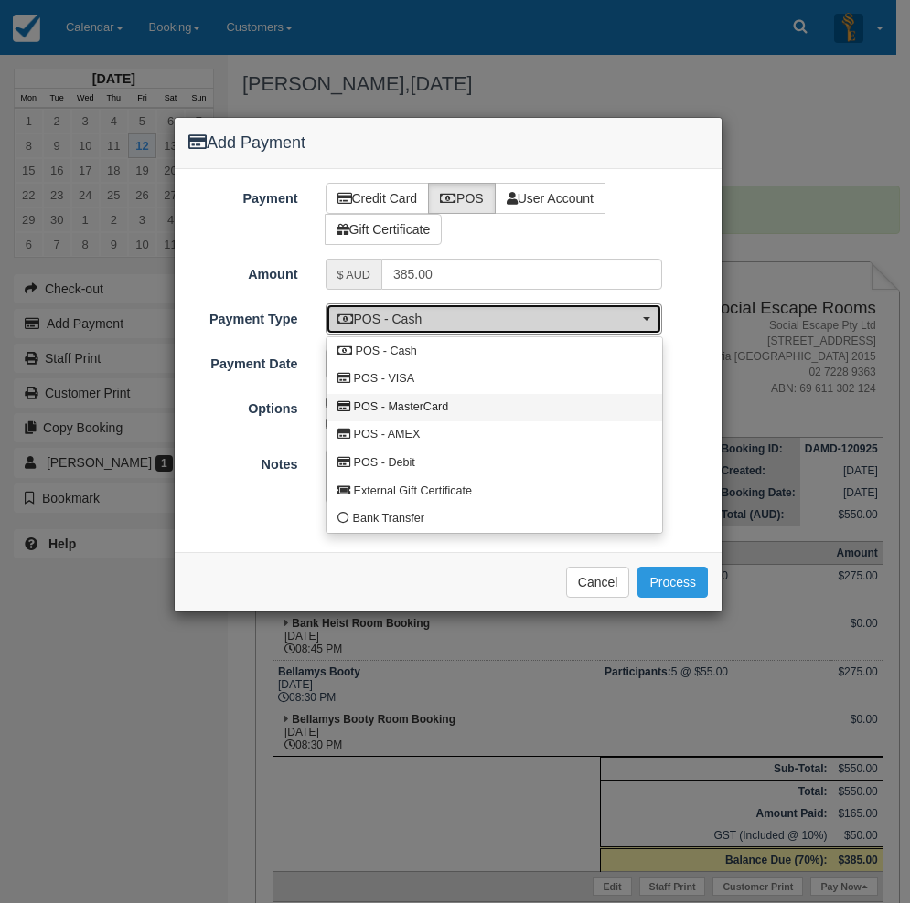
select select "MC"
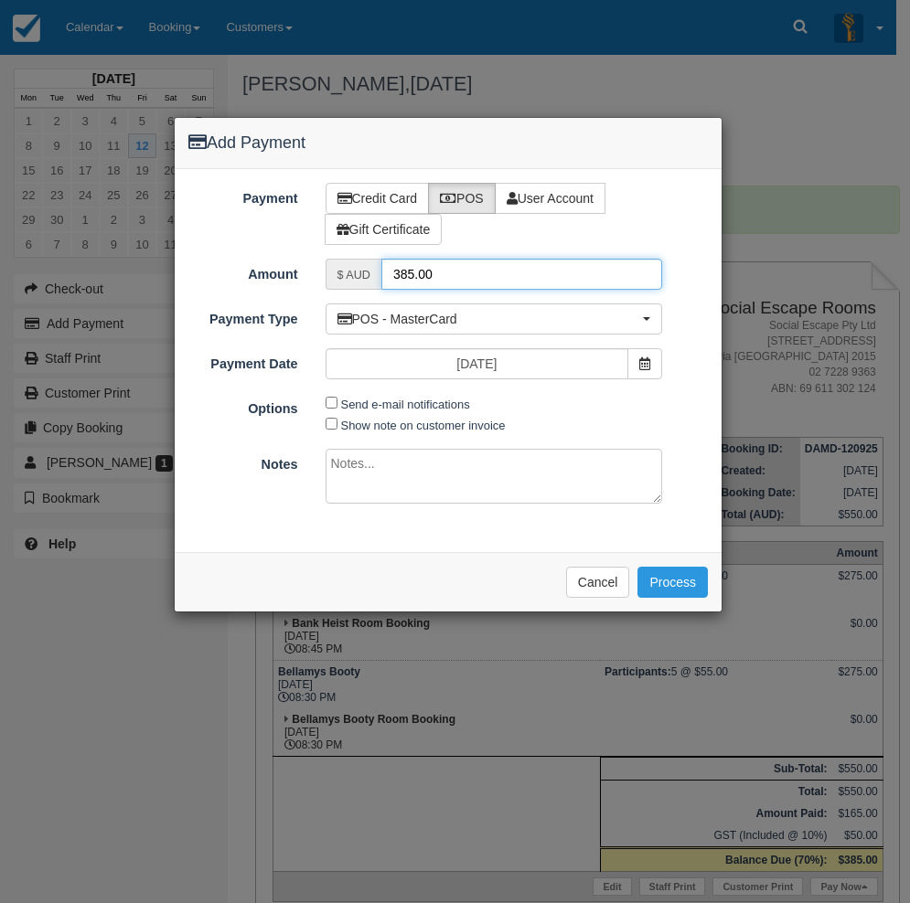
drag, startPoint x: 425, startPoint y: 265, endPoint x: 354, endPoint y: 278, distance: 72.4
click at [386, 265] on input "385.00" at bounding box center [521, 274] width 281 height 31
type input "165"
click at [676, 583] on button "Process" at bounding box center [672, 582] width 70 height 31
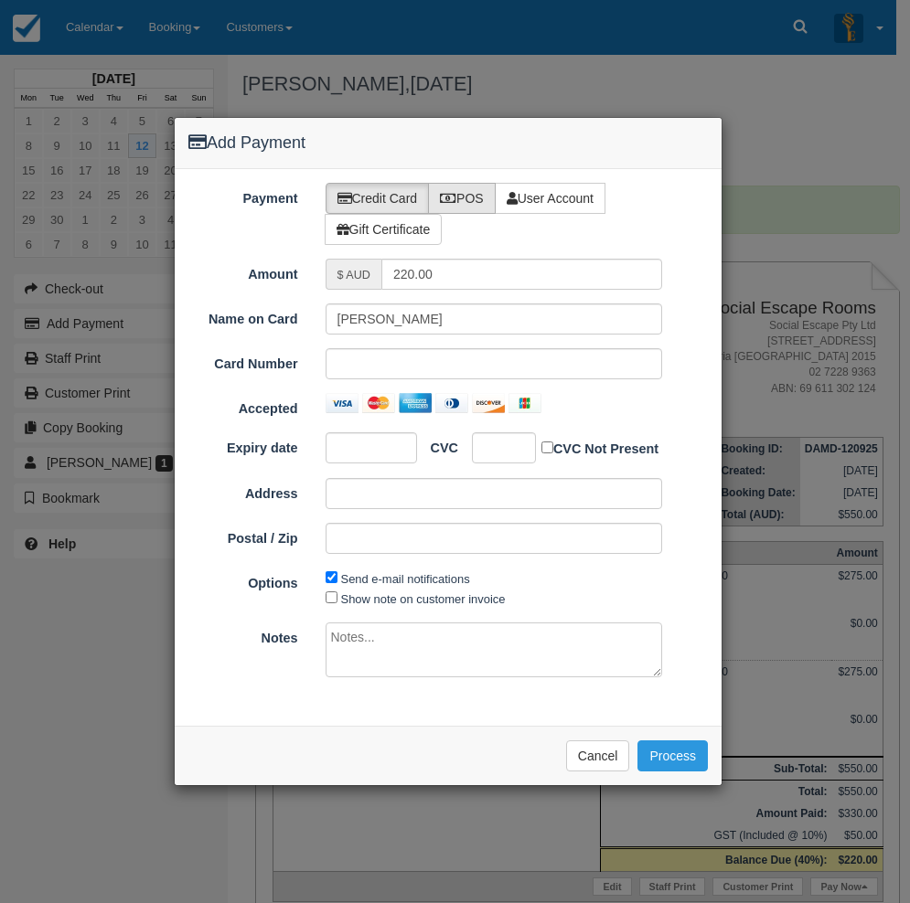
click at [476, 206] on label "POS" at bounding box center [462, 198] width 68 height 31
radio input "true"
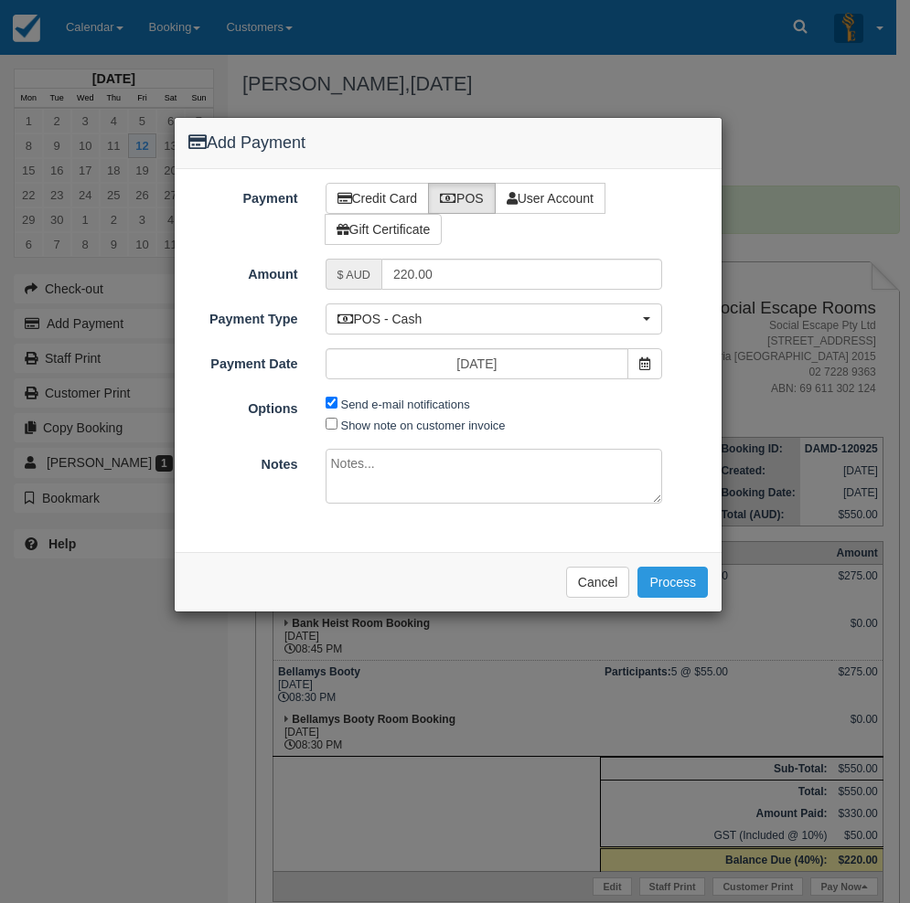
drag, startPoint x: 397, startPoint y: 402, endPoint x: 405, endPoint y: 368, distance: 35.7
click at [398, 402] on label "Send e-mail notifications" at bounding box center [405, 405] width 129 height 14
click at [337, 402] on input "Send e-mail notifications" at bounding box center [331, 403] width 12 height 12
checkbox input "false"
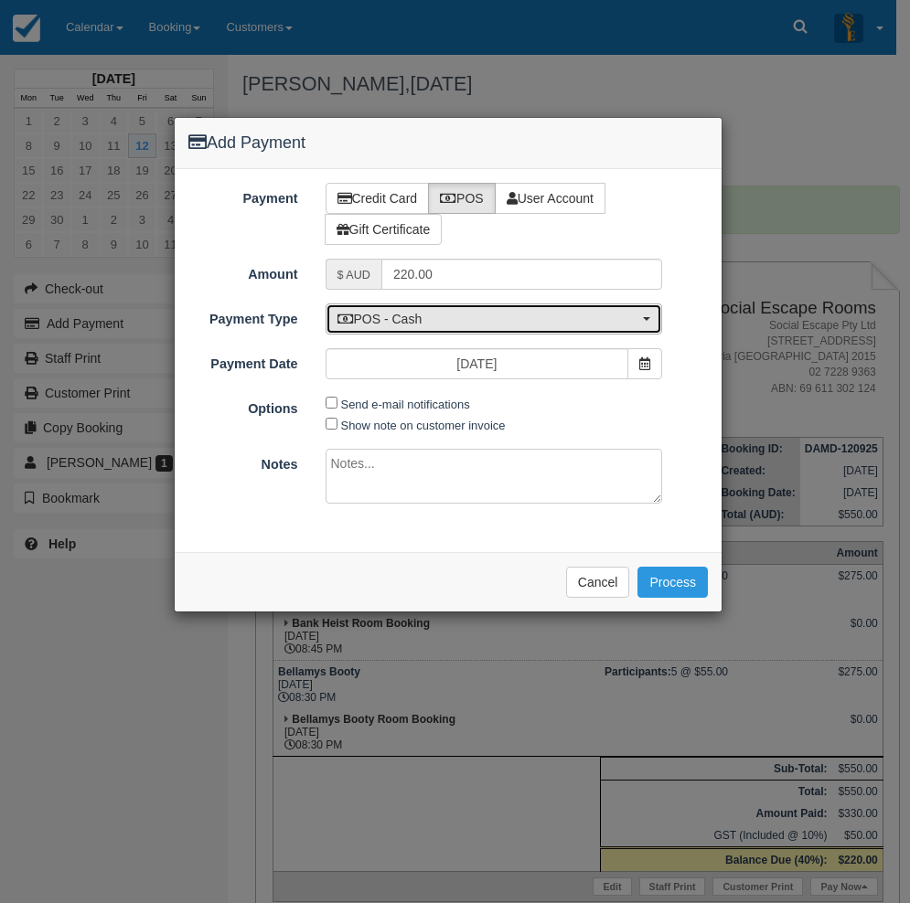
click at [423, 328] on span "POS - Cash" at bounding box center [488, 319] width 302 height 18
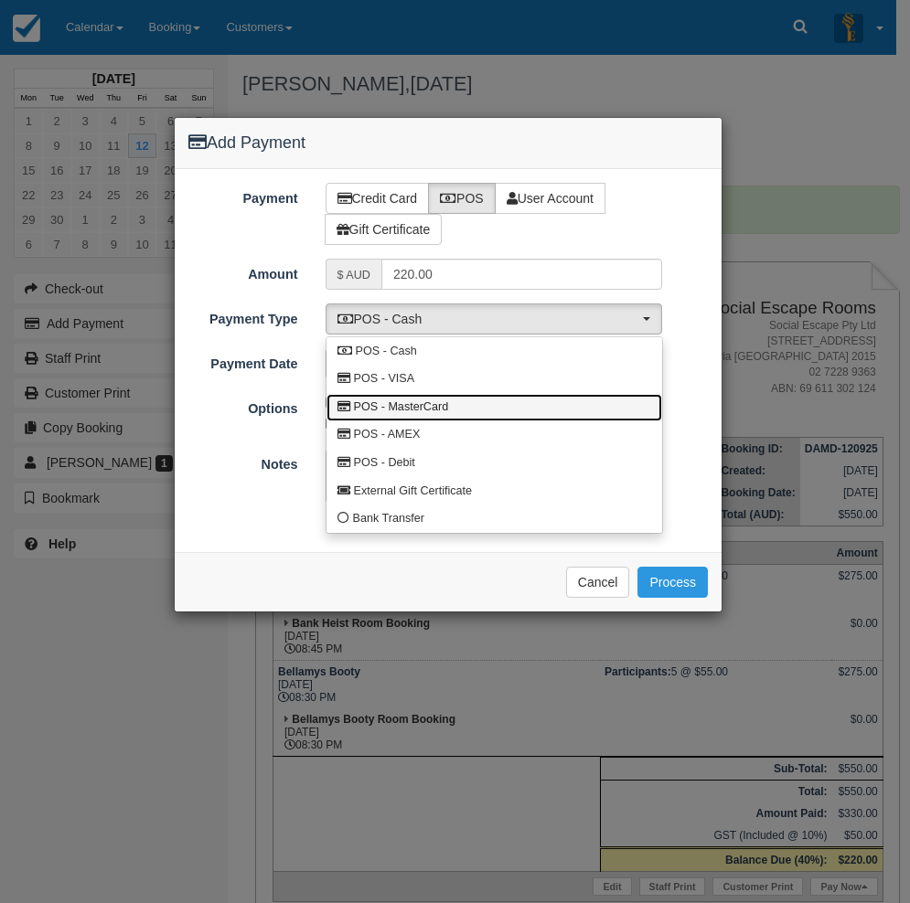
click at [442, 400] on span "POS - MasterCard" at bounding box center [401, 408] width 95 height 16
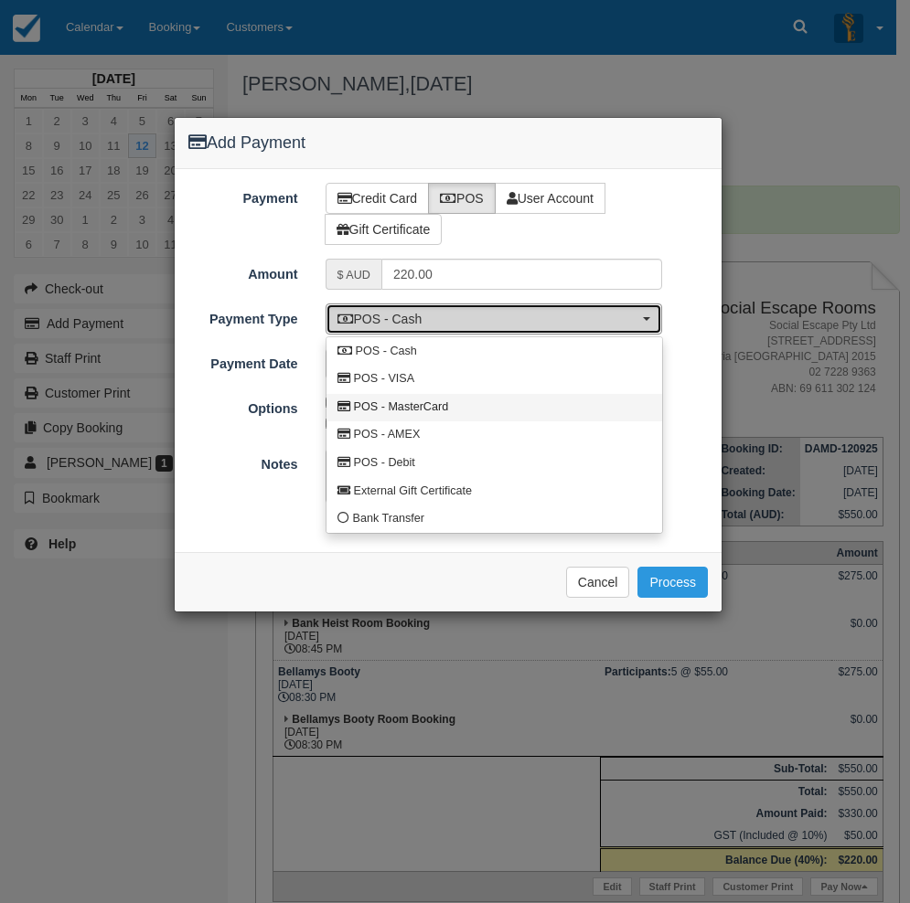
select select "MC"
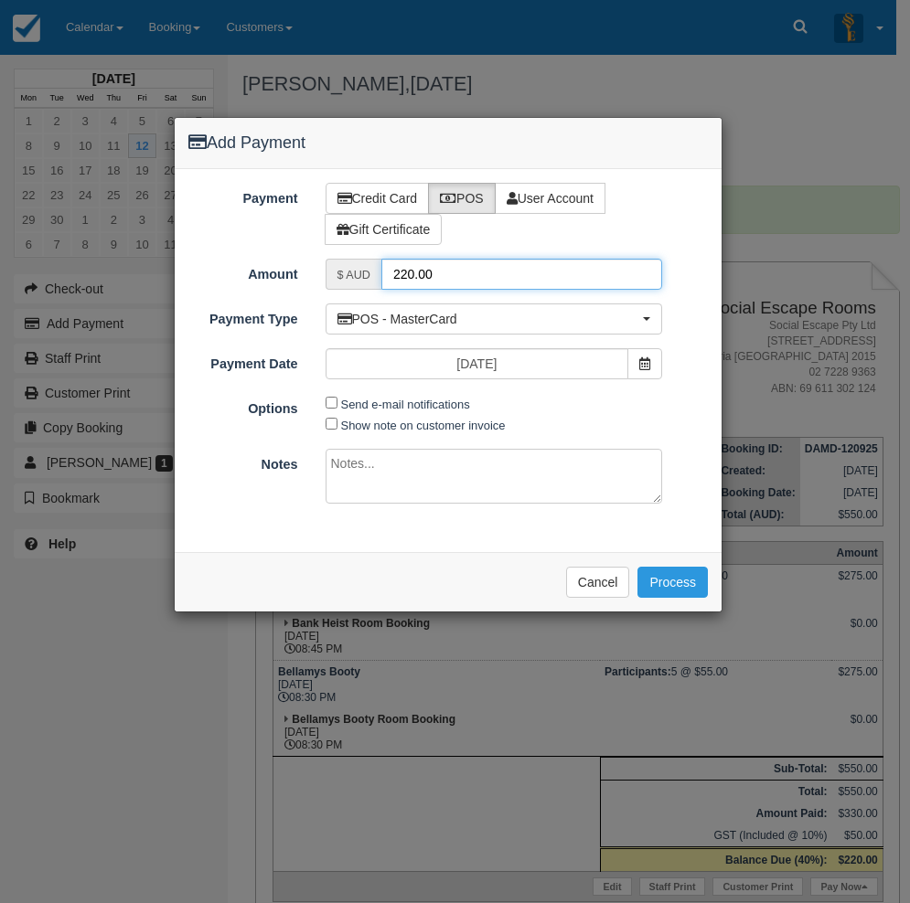
drag, startPoint x: 434, startPoint y: 259, endPoint x: 384, endPoint y: 259, distance: 50.3
click at [384, 259] on input "220.00" at bounding box center [521, 274] width 281 height 31
type input "55"
click at [664, 589] on button "Process" at bounding box center [672, 582] width 70 height 31
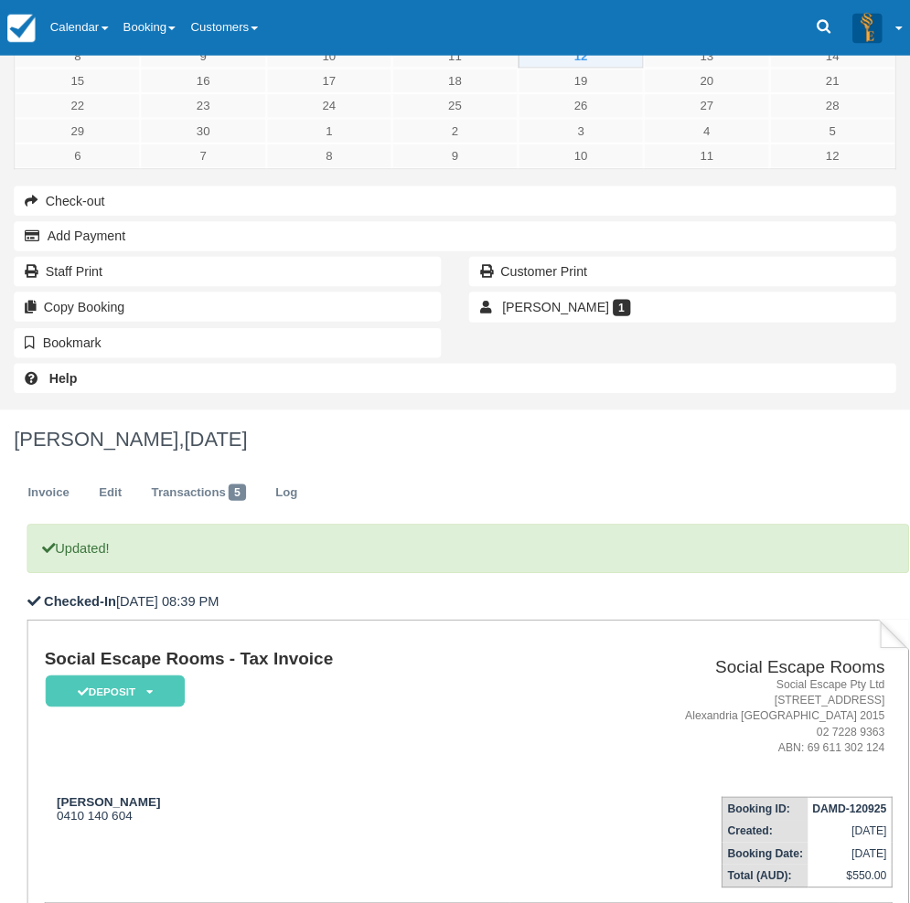
scroll to position [91, 0]
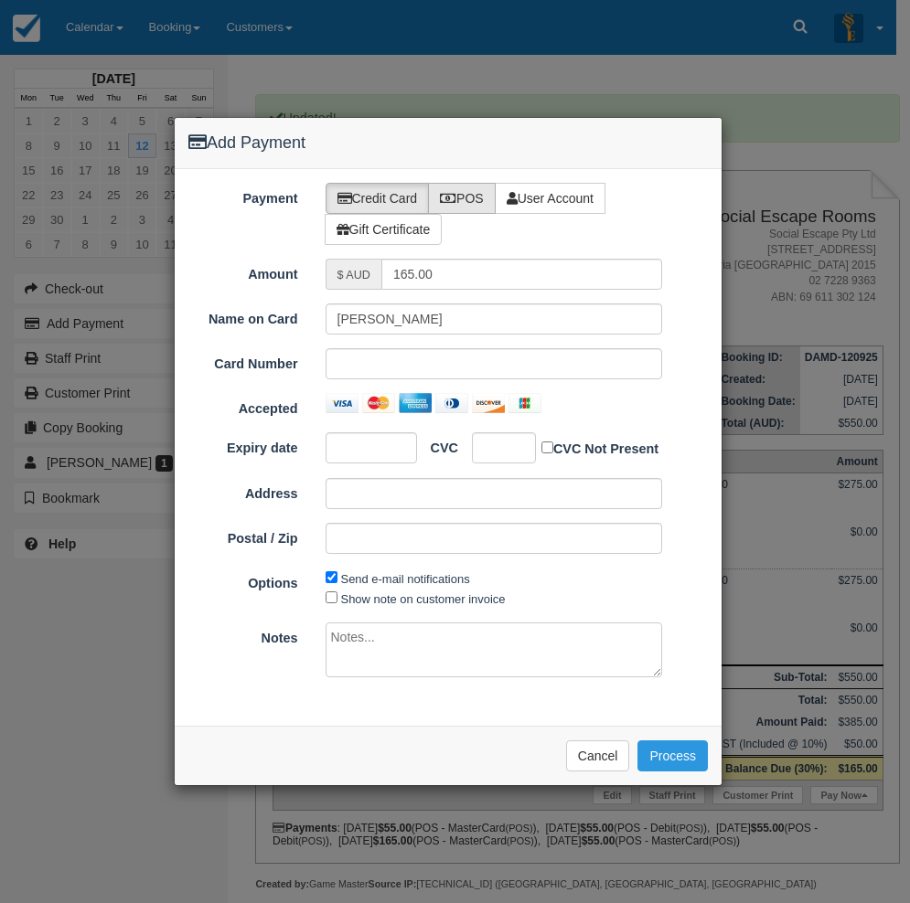
click at [476, 205] on label "POS" at bounding box center [462, 198] width 68 height 31
radio input "true"
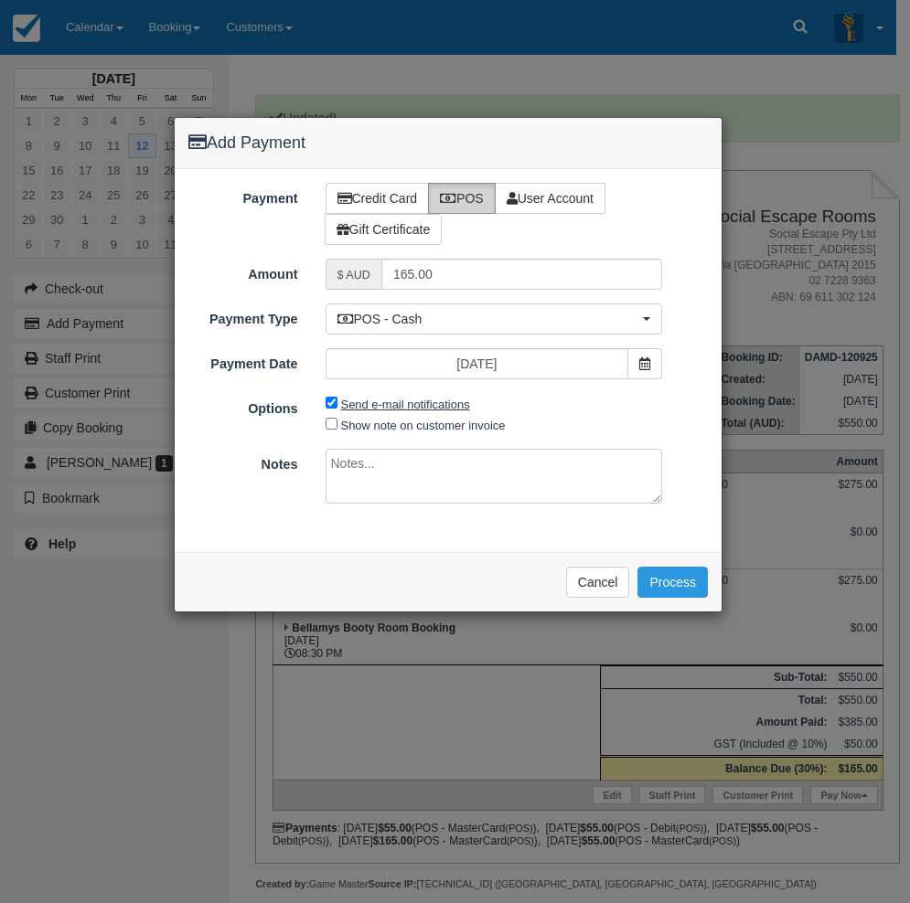
click at [426, 406] on label "Send e-mail notifications" at bounding box center [405, 405] width 129 height 14
click at [337, 406] on input "Send e-mail notifications" at bounding box center [331, 403] width 12 height 12
checkbox input "false"
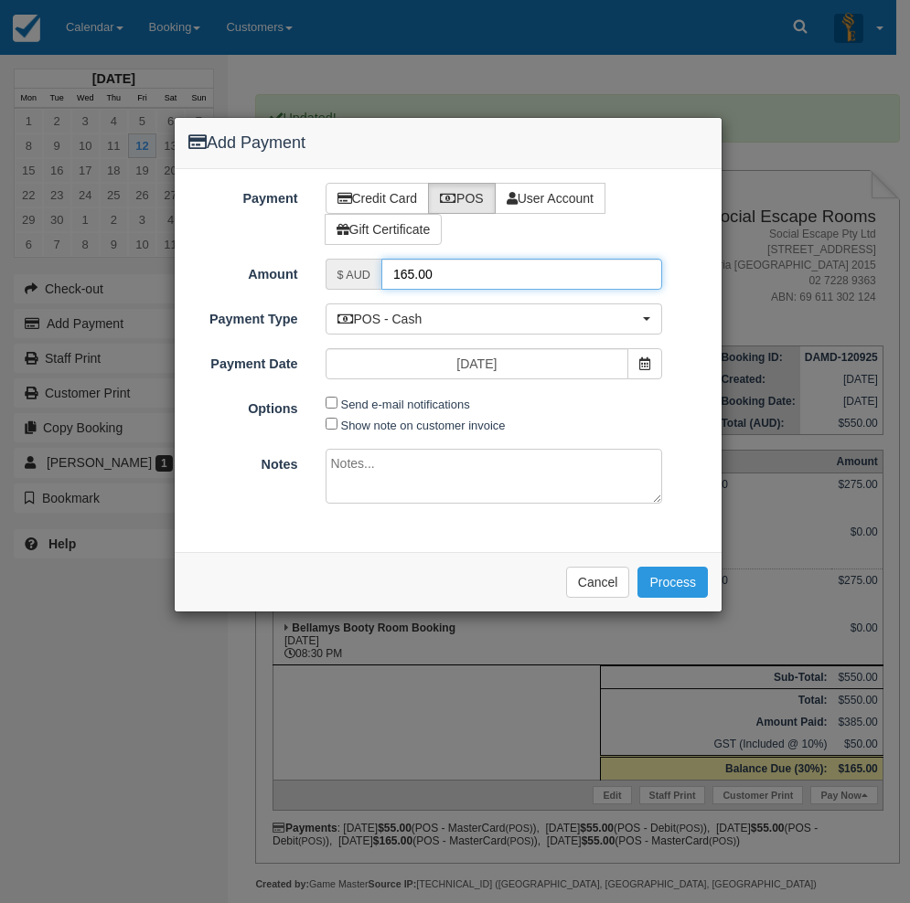
drag, startPoint x: 459, startPoint y: 274, endPoint x: 354, endPoint y: 266, distance: 105.5
click at [358, 263] on div "$ AUD 165.00" at bounding box center [493, 274] width 337 height 31
type input "55"
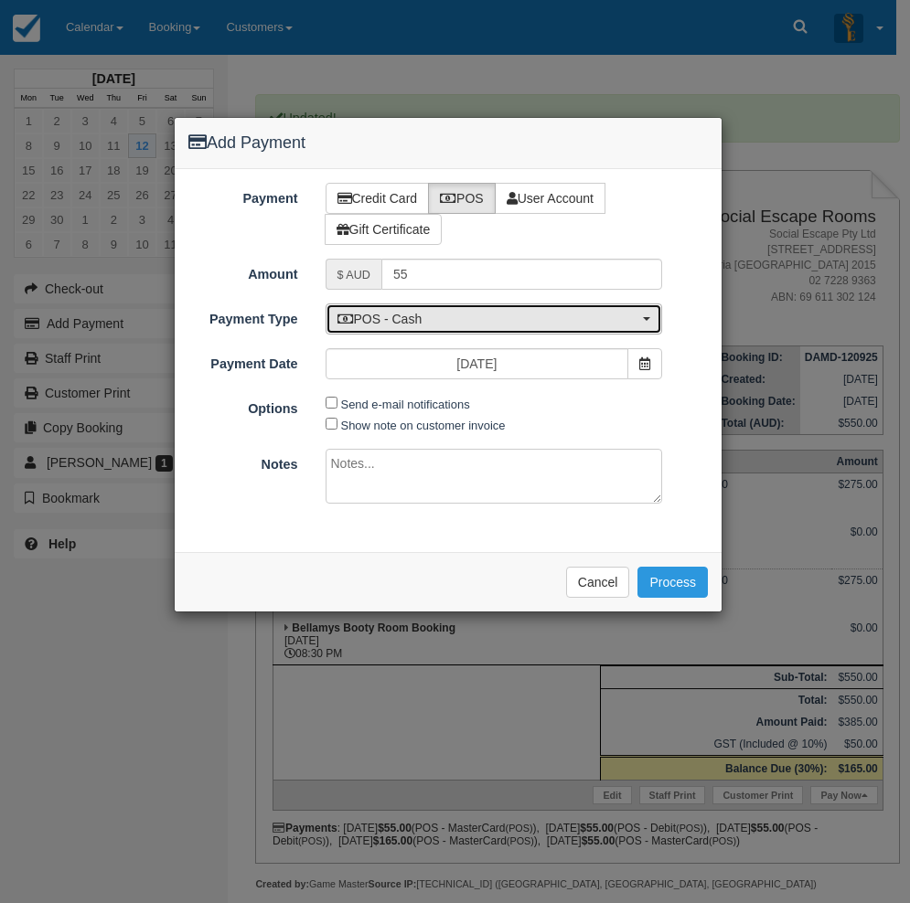
click at [447, 314] on span "POS - Cash" at bounding box center [488, 319] width 302 height 18
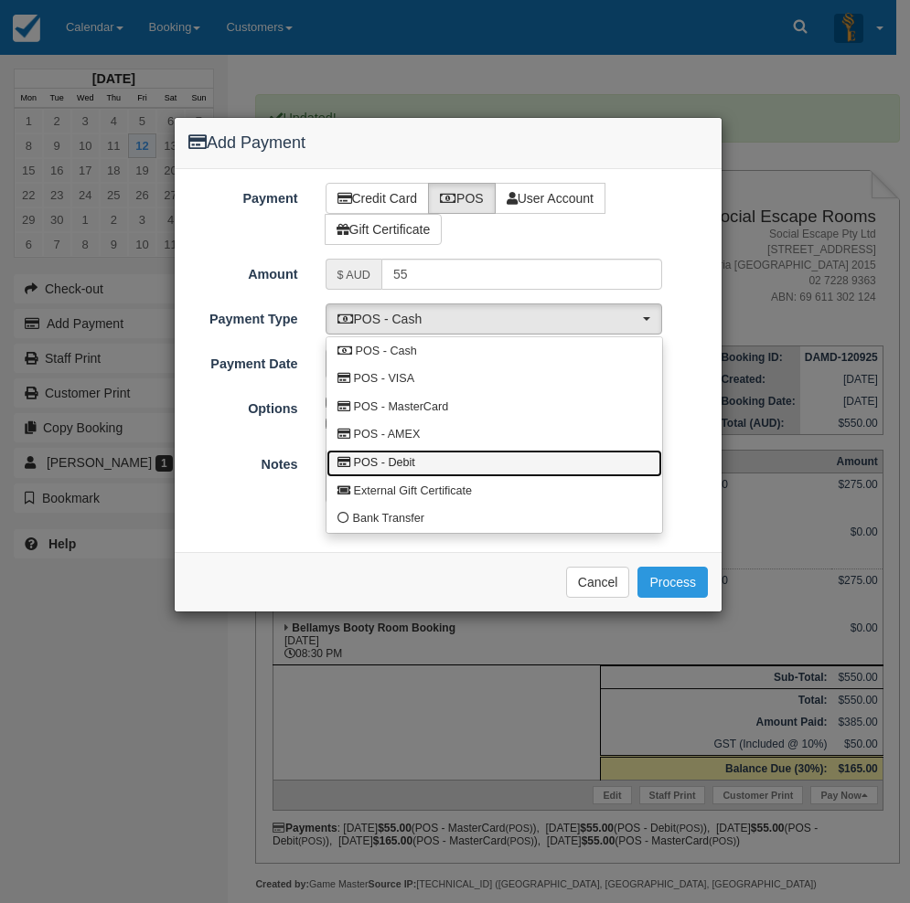
click at [444, 458] on link "POS - Debit" at bounding box center [494, 464] width 336 height 28
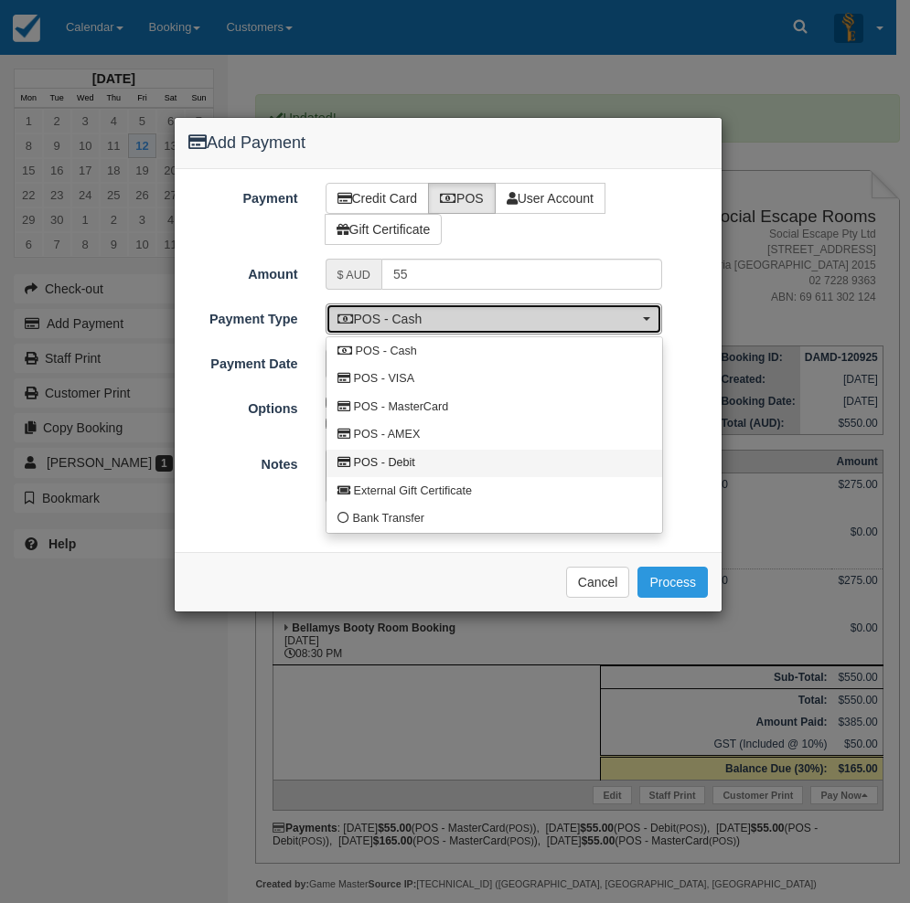
select select "DEBIT"
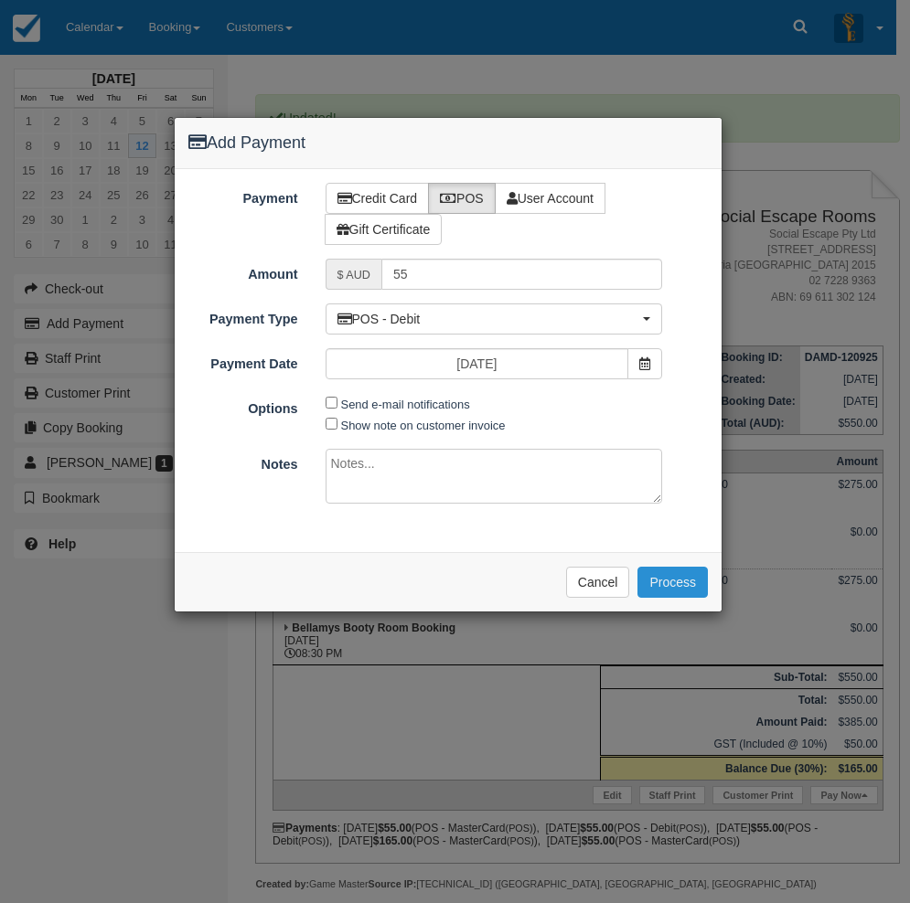
click at [678, 584] on button "Process" at bounding box center [672, 582] width 70 height 31
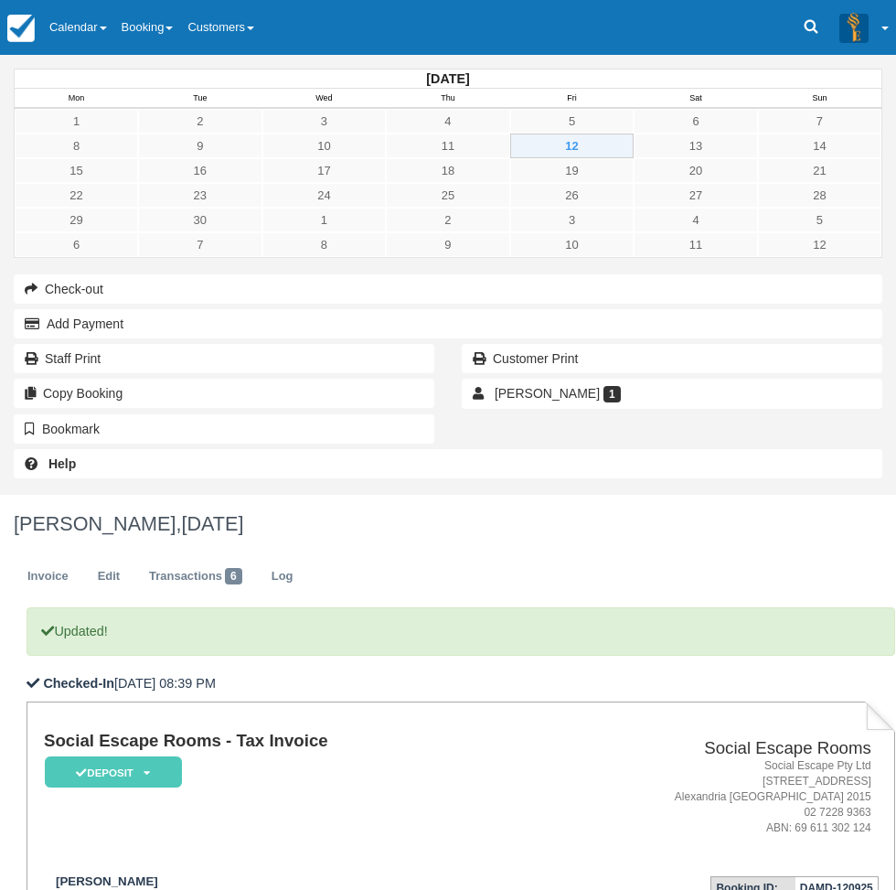
click at [6, 495] on div "[DATE] Mon Tue Wed Thu Fri Sat Sun 1 2 3 4 5 6 7 8 9 10 11 12 13 14 15 16 17 18…" at bounding box center [448, 275] width 896 height 440
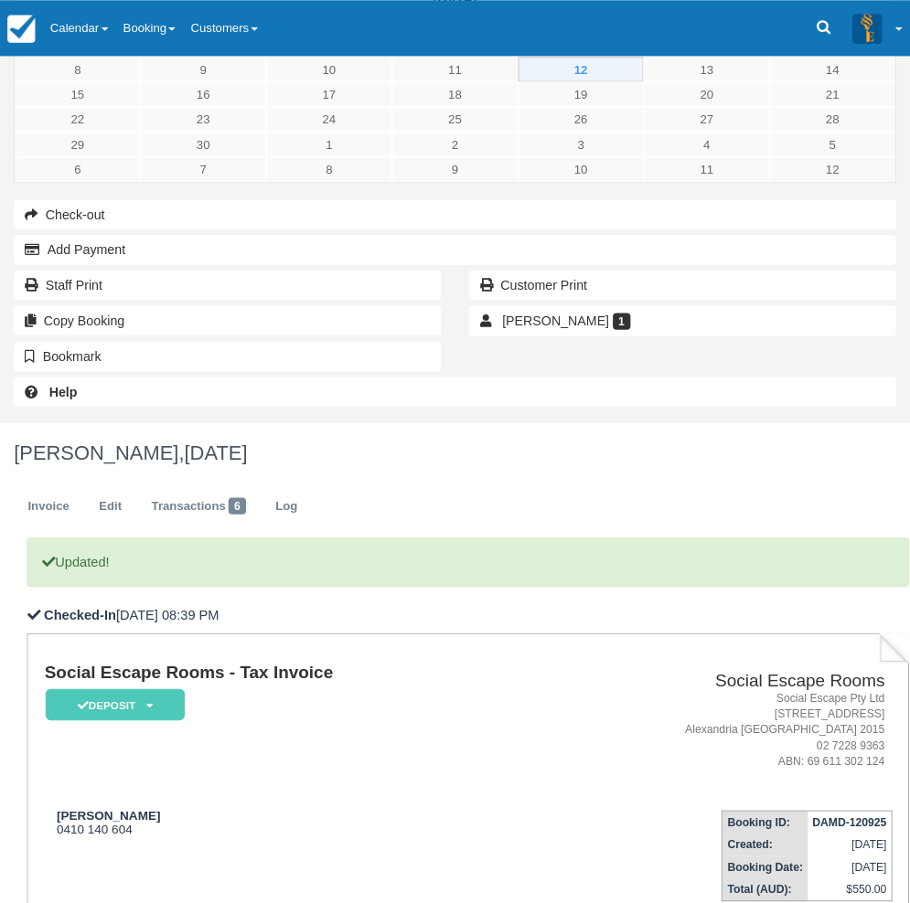
scroll to position [183, 0]
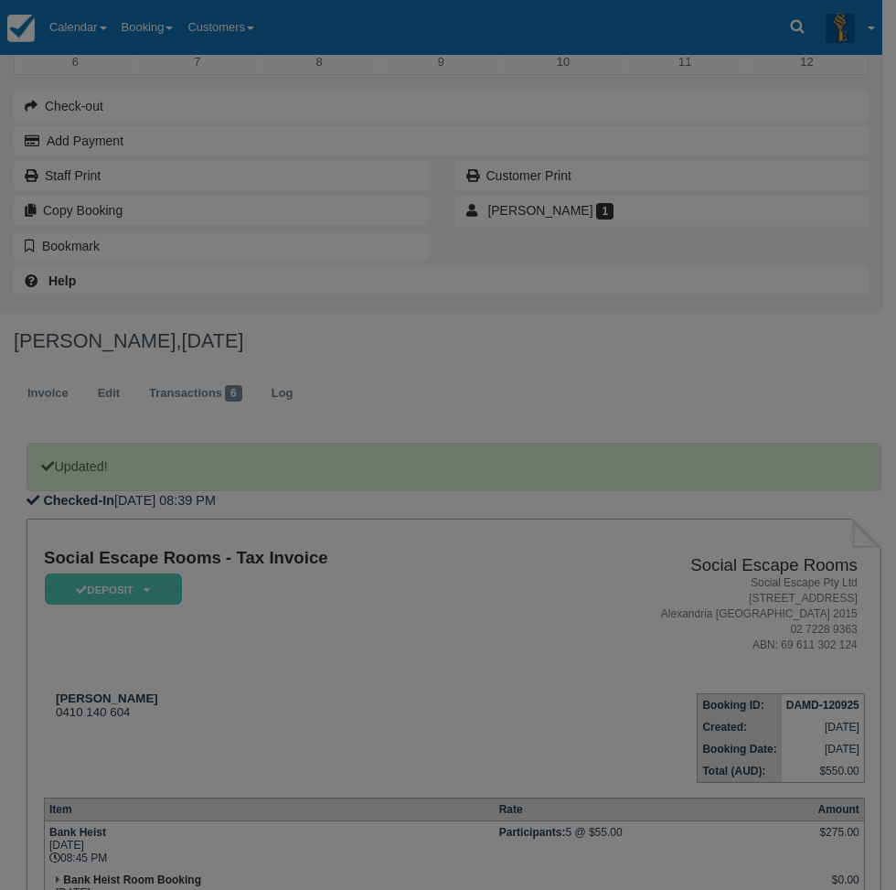
type input "[DATE]"
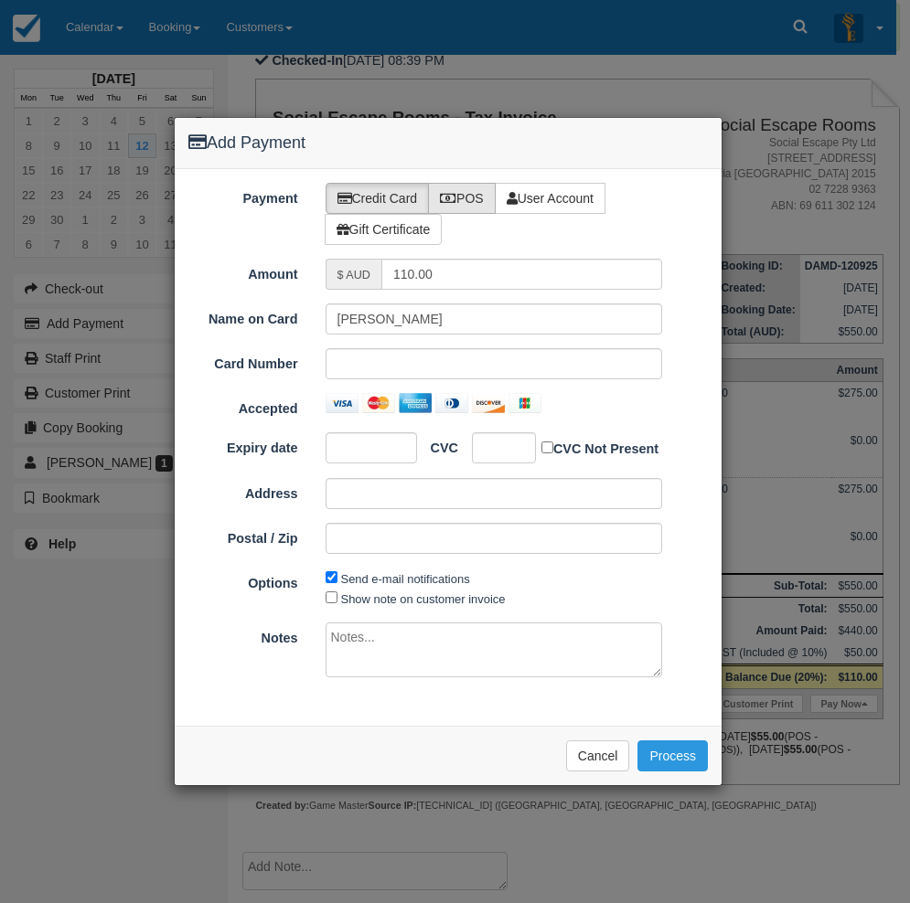
click at [448, 185] on label "POS" at bounding box center [462, 198] width 68 height 31
radio input "true"
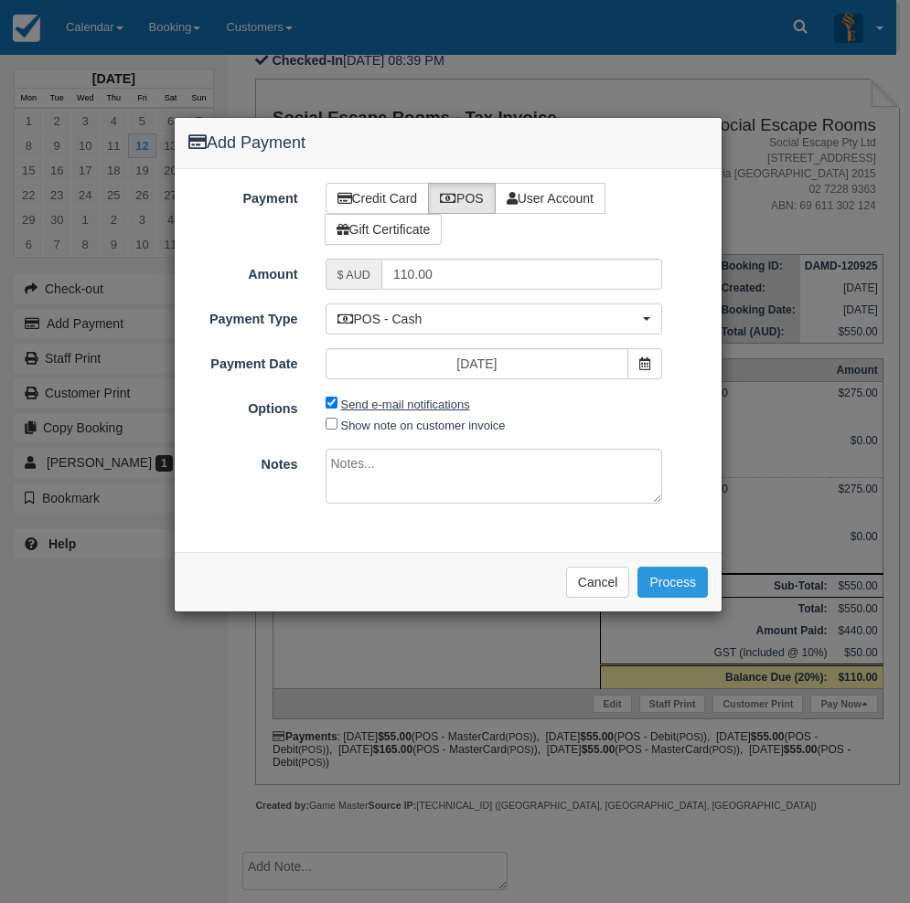
click at [399, 398] on label "Send e-mail notifications" at bounding box center [405, 405] width 129 height 14
click at [337, 398] on input "Send e-mail notifications" at bounding box center [331, 403] width 12 height 12
checkbox input "false"
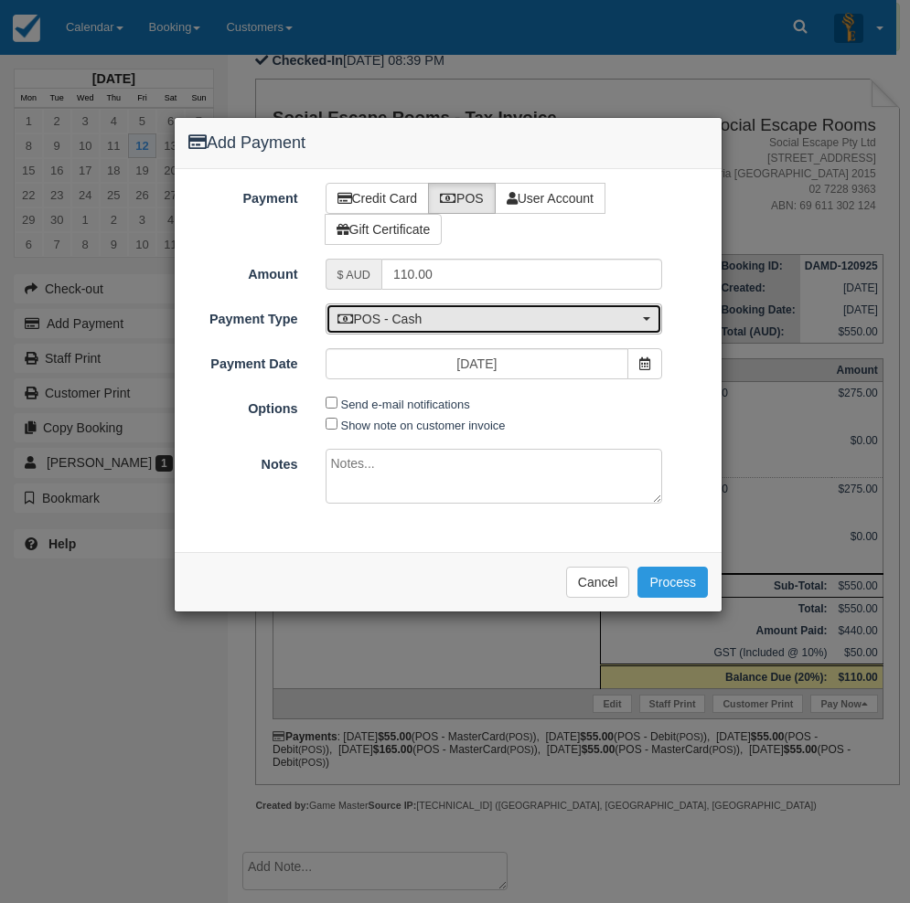
click at [432, 321] on span "POS - Cash" at bounding box center [488, 319] width 302 height 18
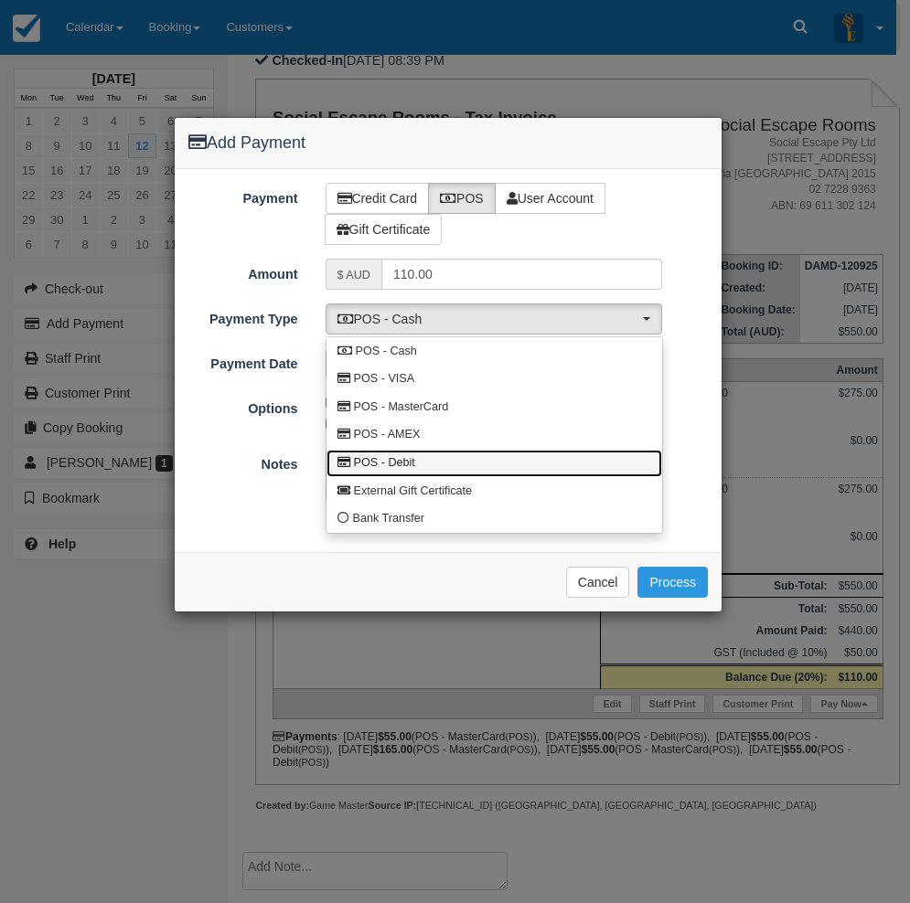
click at [432, 455] on link "POS - Debit" at bounding box center [494, 464] width 336 height 28
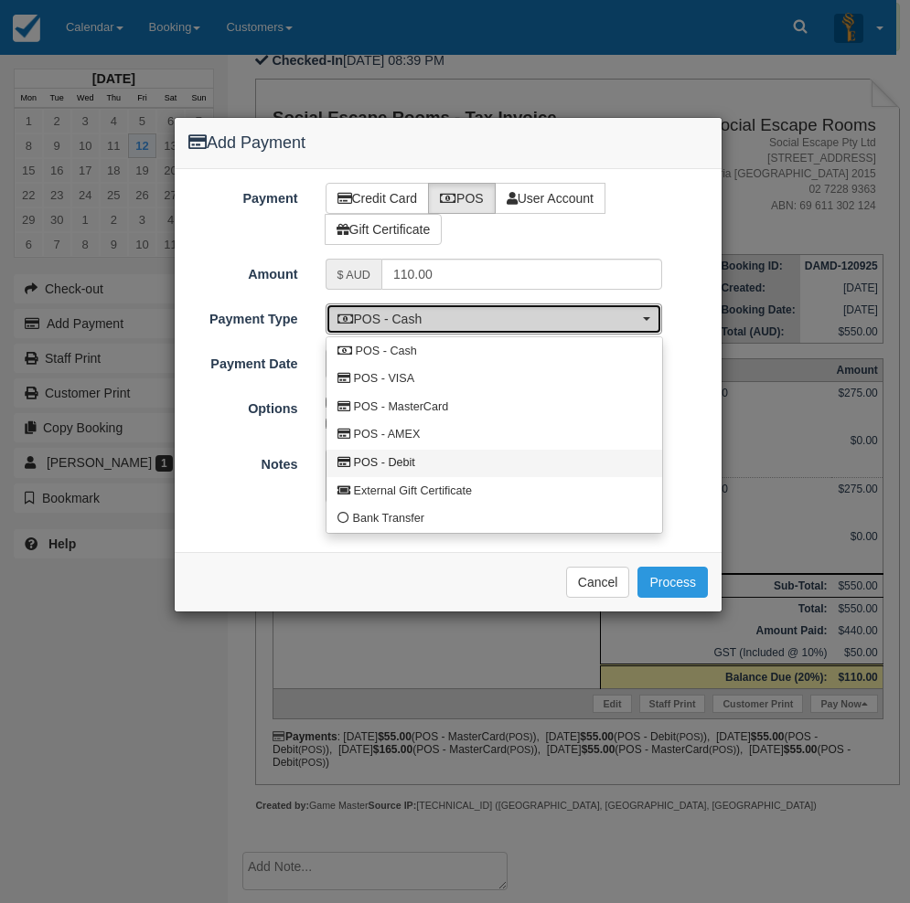
select select "DEBIT"
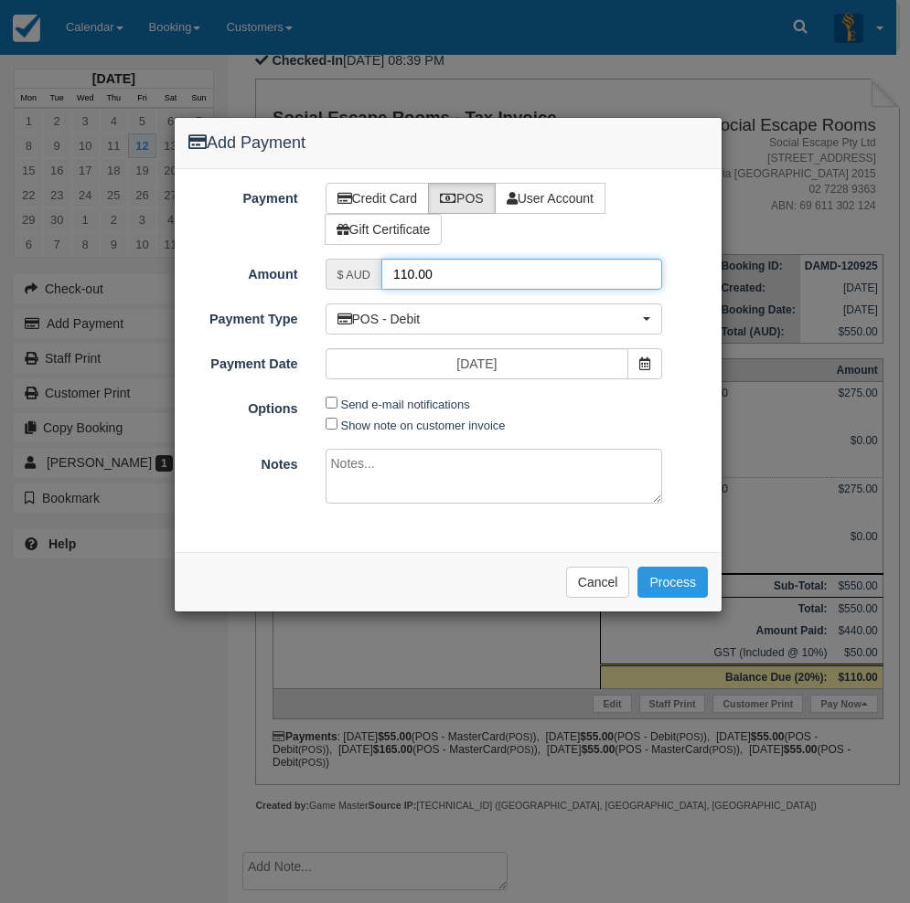
drag, startPoint x: 423, startPoint y: 272, endPoint x: 368, endPoint y: 257, distance: 57.0
click at [368, 257] on div "Payment Credit Card POS User Account Gift Certificate Amount $ AUD 110.00 Name …" at bounding box center [448, 360] width 547 height 383
type input "55"
click at [681, 586] on button "Process" at bounding box center [672, 582] width 70 height 31
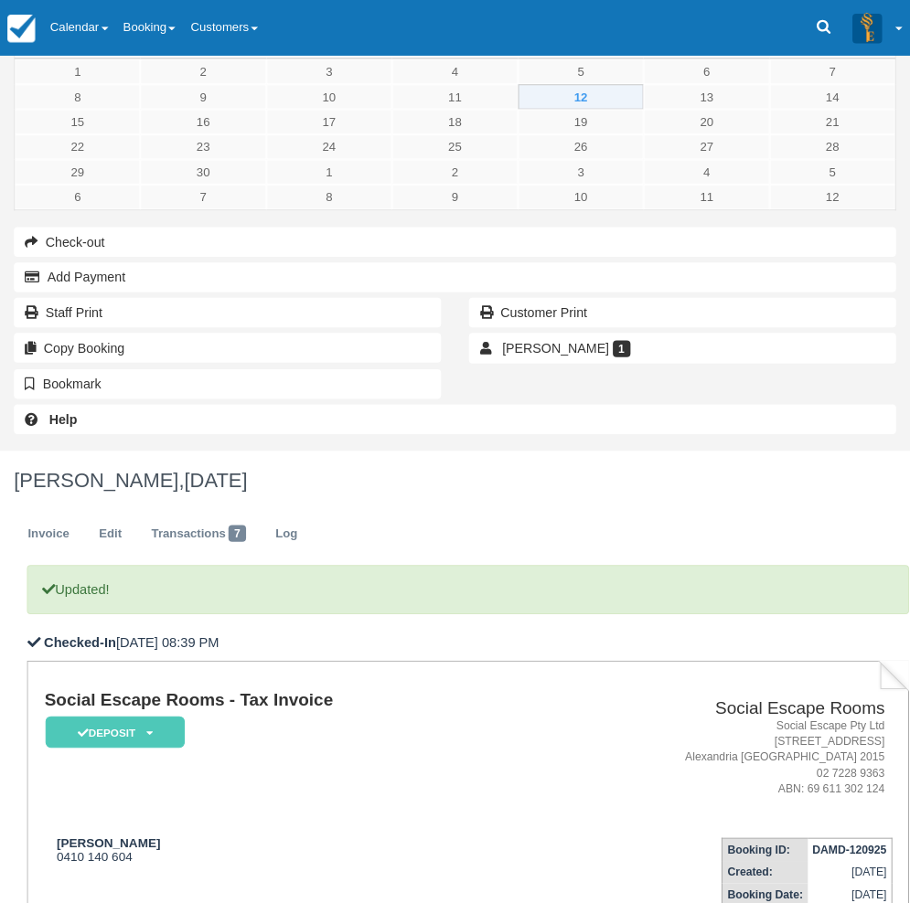
scroll to position [91, 0]
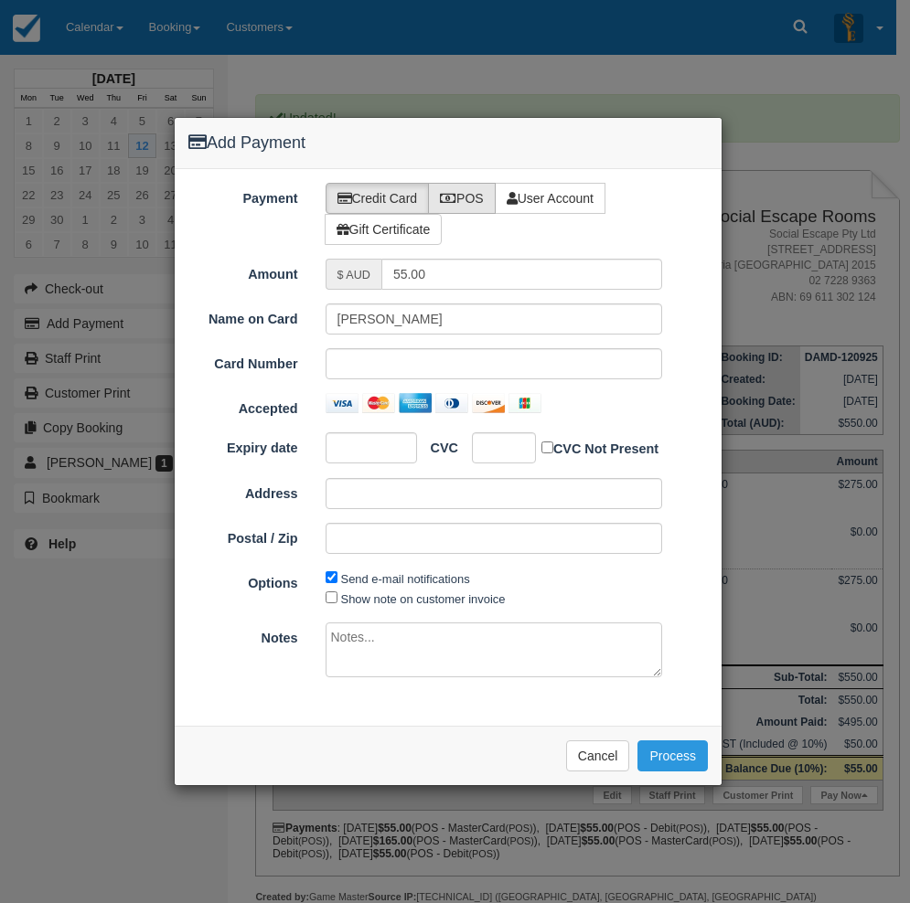
click at [462, 202] on label "POS" at bounding box center [462, 198] width 68 height 31
radio input "true"
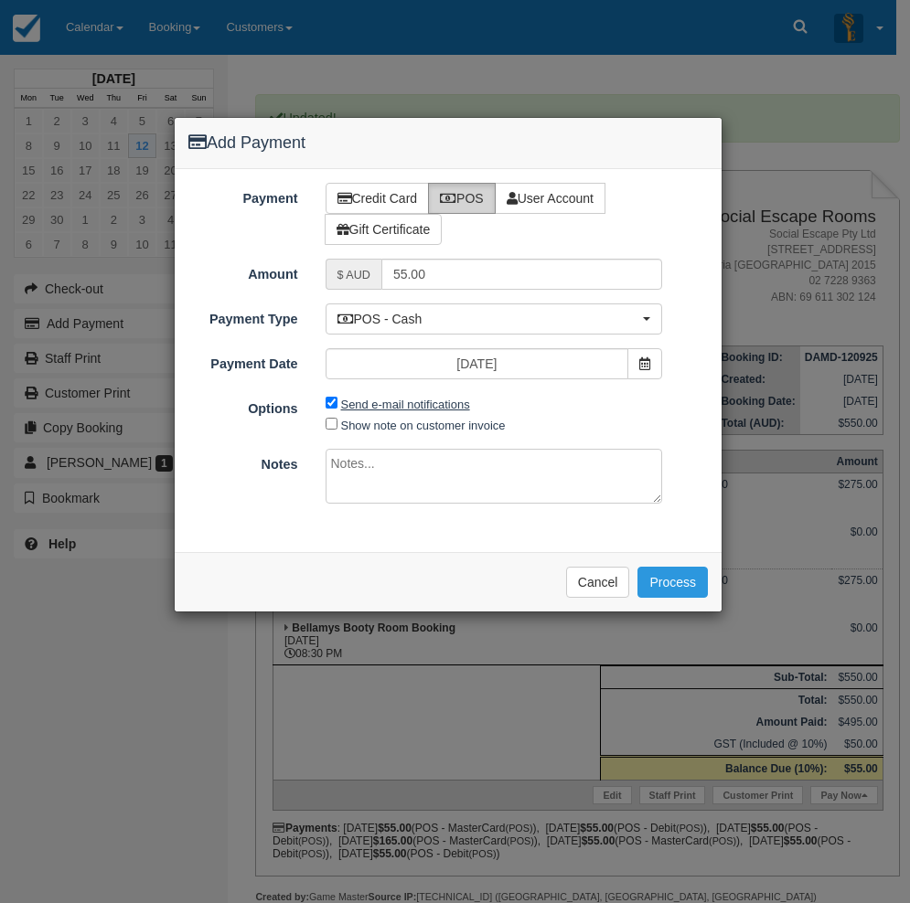
click at [410, 400] on label "Send e-mail notifications" at bounding box center [405, 405] width 129 height 14
click at [337, 400] on input "Send e-mail notifications" at bounding box center [331, 403] width 12 height 12
checkbox input "false"
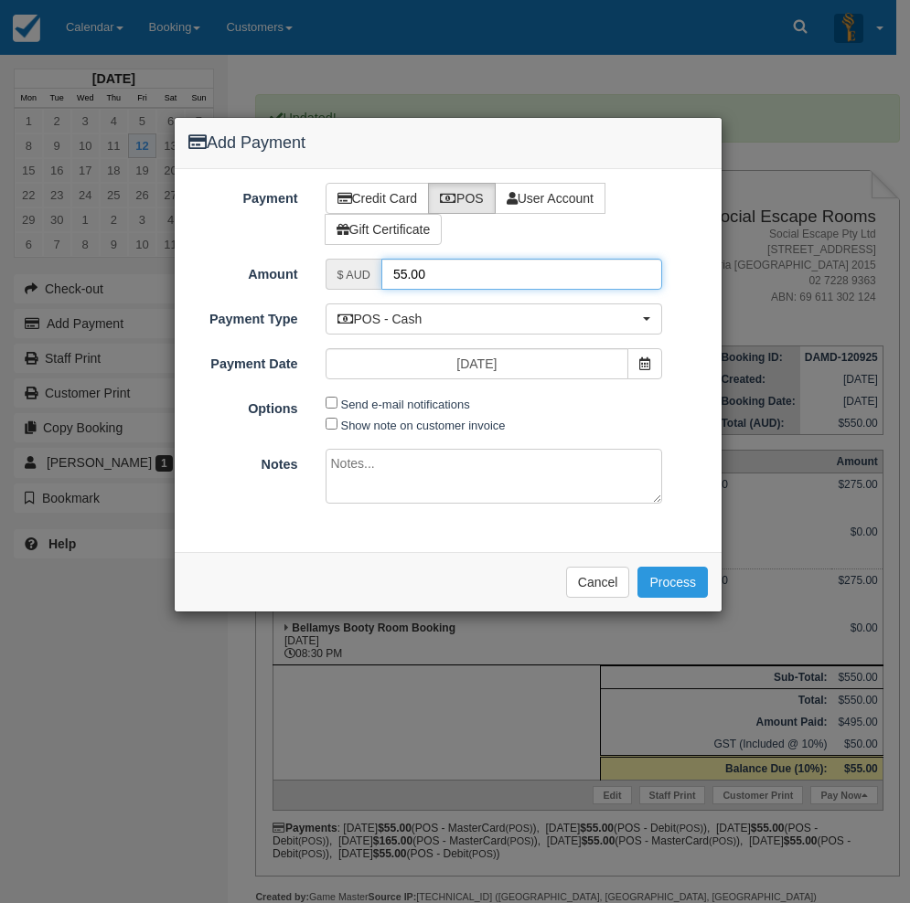
drag, startPoint x: 371, startPoint y: 267, endPoint x: 357, endPoint y: 263, distance: 14.2
click at [357, 263] on div "$ AUD 55.00" at bounding box center [493, 274] width 337 height 31
type input "50"
click at [660, 585] on button "Process" at bounding box center [672, 582] width 70 height 31
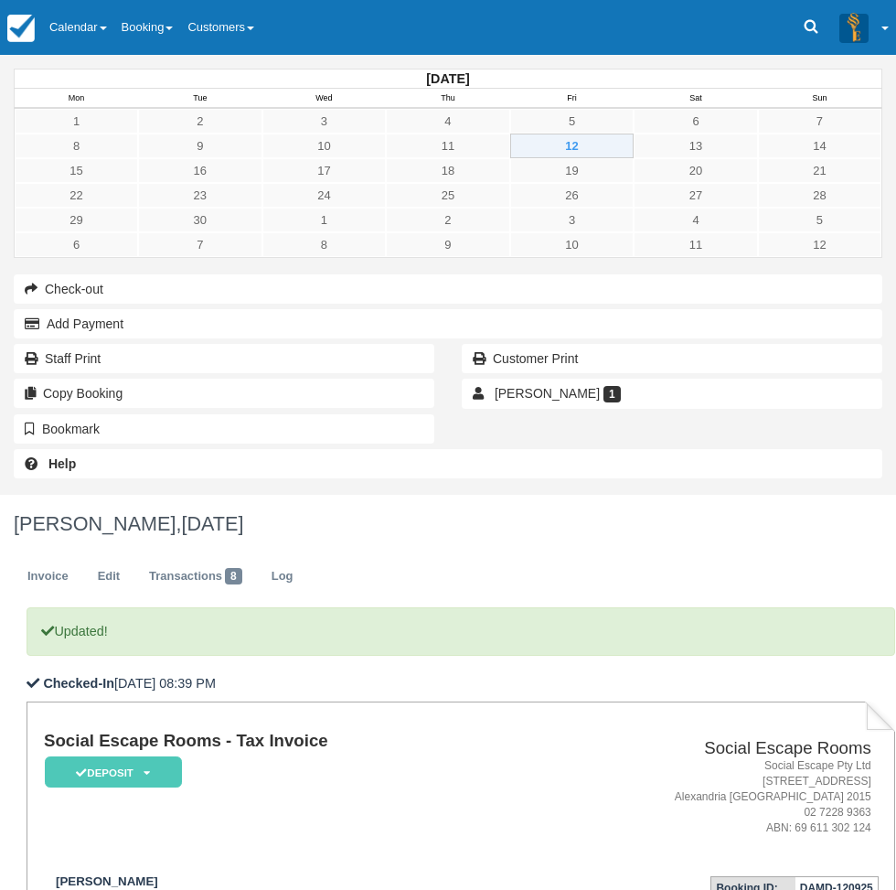
click at [1, 495] on div "September 2025 Mon Tue Wed Thu Fri Sat Sun 1 2 3 4 5 6 7 8 9 10 11 12 13 14 15 …" at bounding box center [448, 275] width 896 height 440
click at [133, 559] on link "Edit" at bounding box center [108, 577] width 49 height 36
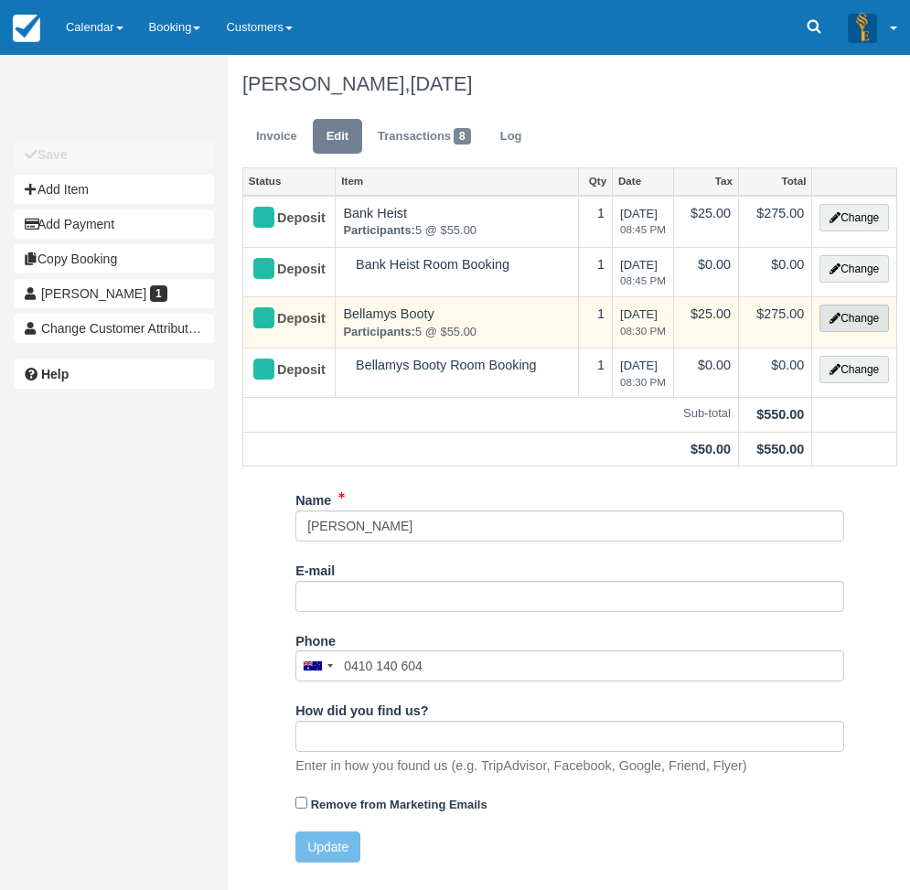
click at [840, 314] on button "Change" at bounding box center [853, 317] width 69 height 27
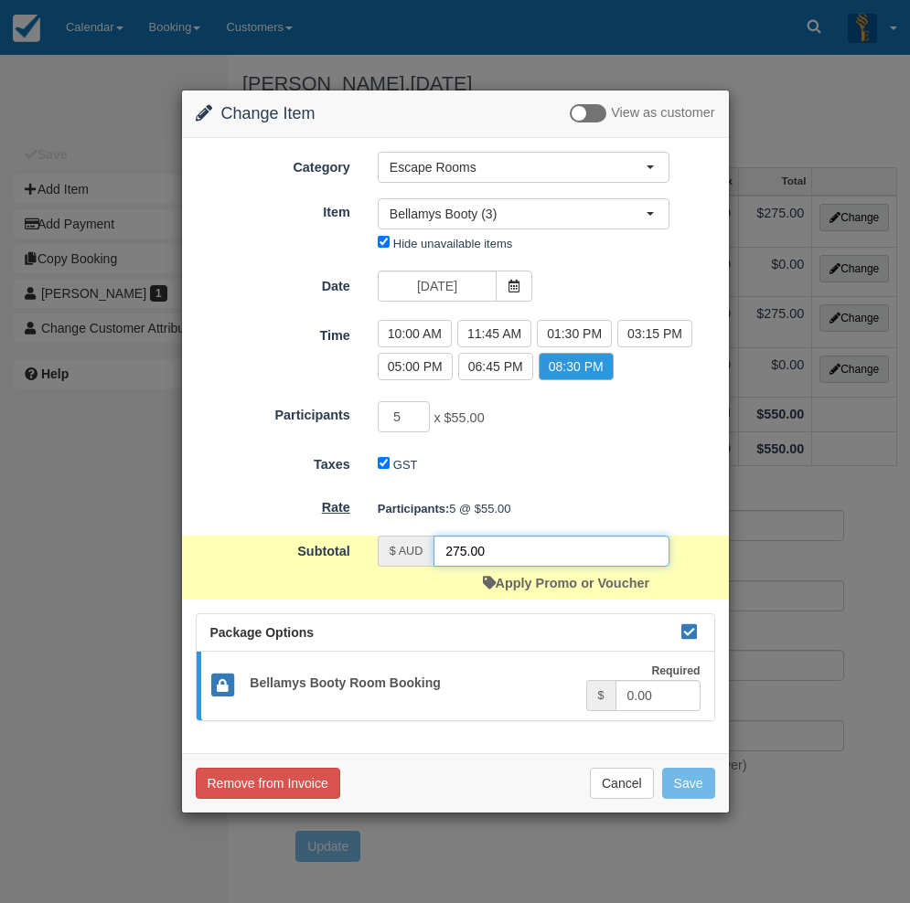
drag, startPoint x: 503, startPoint y: 545, endPoint x: 338, endPoint y: 516, distance: 167.1
click at [338, 516] on form "Category Escape Rooms Merchandise Game Resources Staff Resources Escape Rooms G…" at bounding box center [455, 437] width 519 height 570
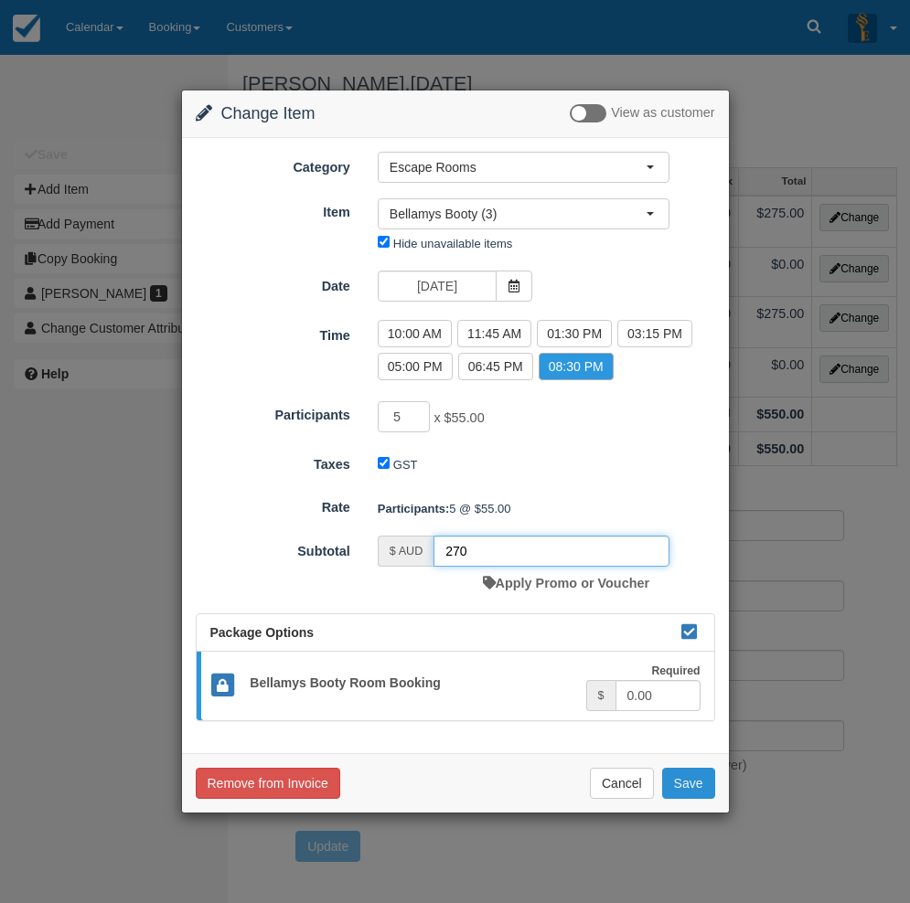
type input "270"
click at [676, 772] on button "Save" at bounding box center [688, 783] width 53 height 31
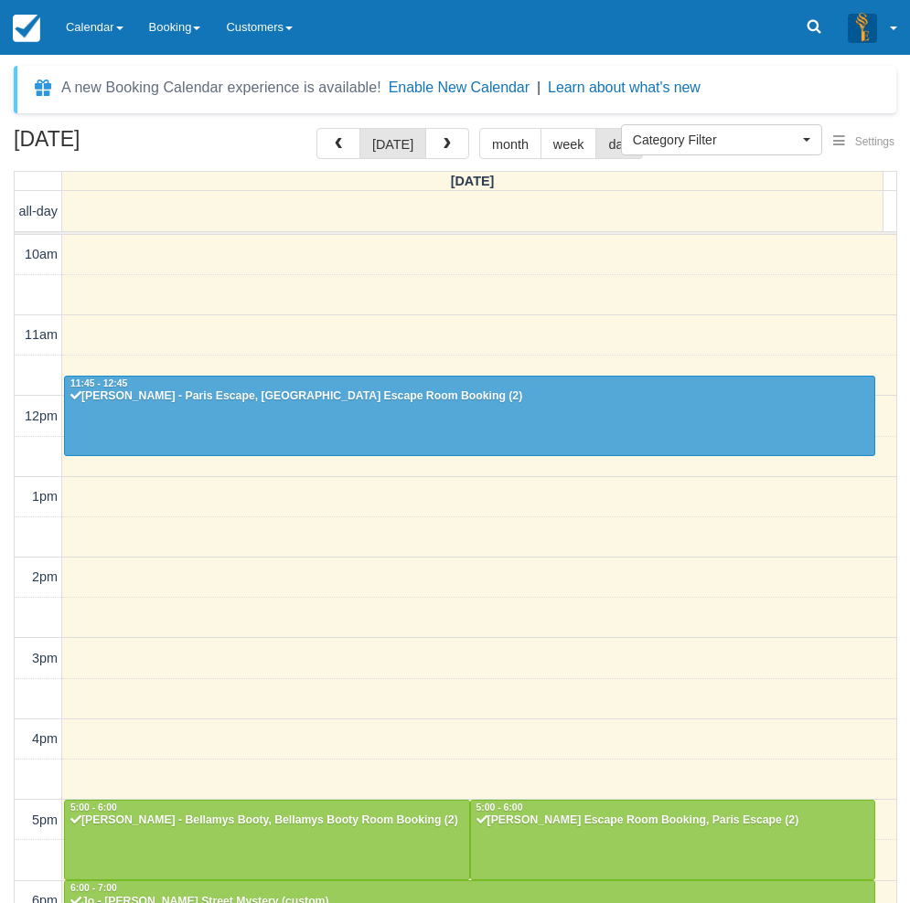
select select
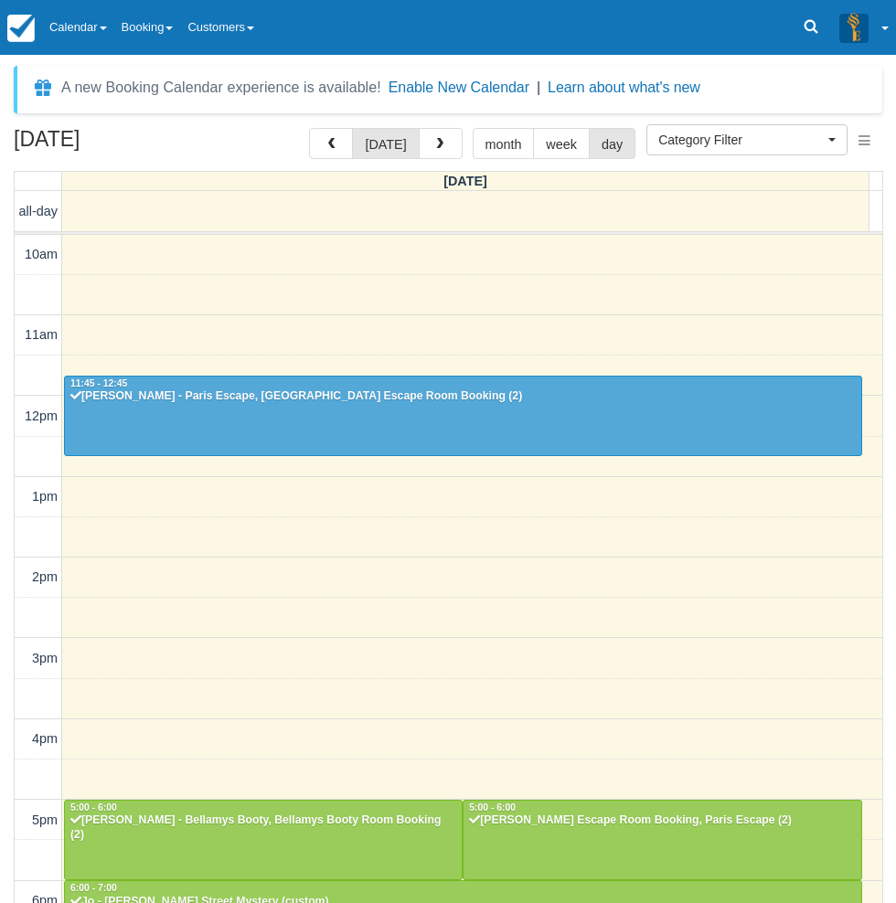
scroll to position [287, 0]
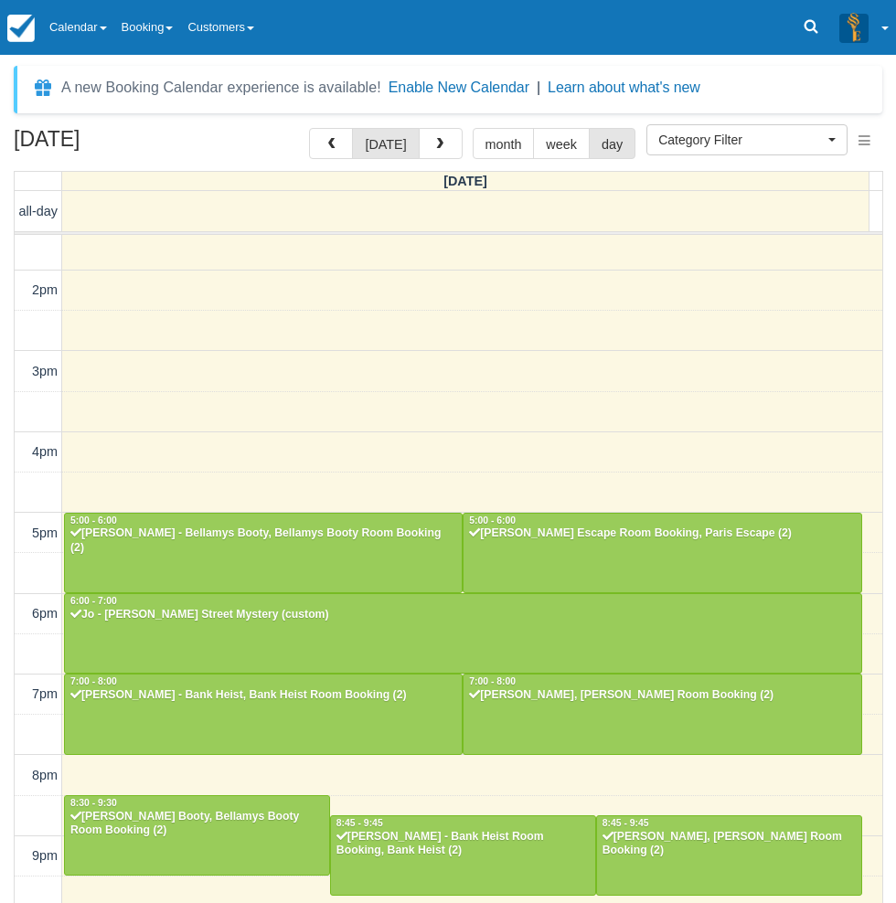
click at [5, 577] on div "[DATE] [DATE] month week day [DATE] all-day 10am 11am 12pm 1pm 2pm 3pm 4pm 5pm …" at bounding box center [448, 542] width 896 height 829
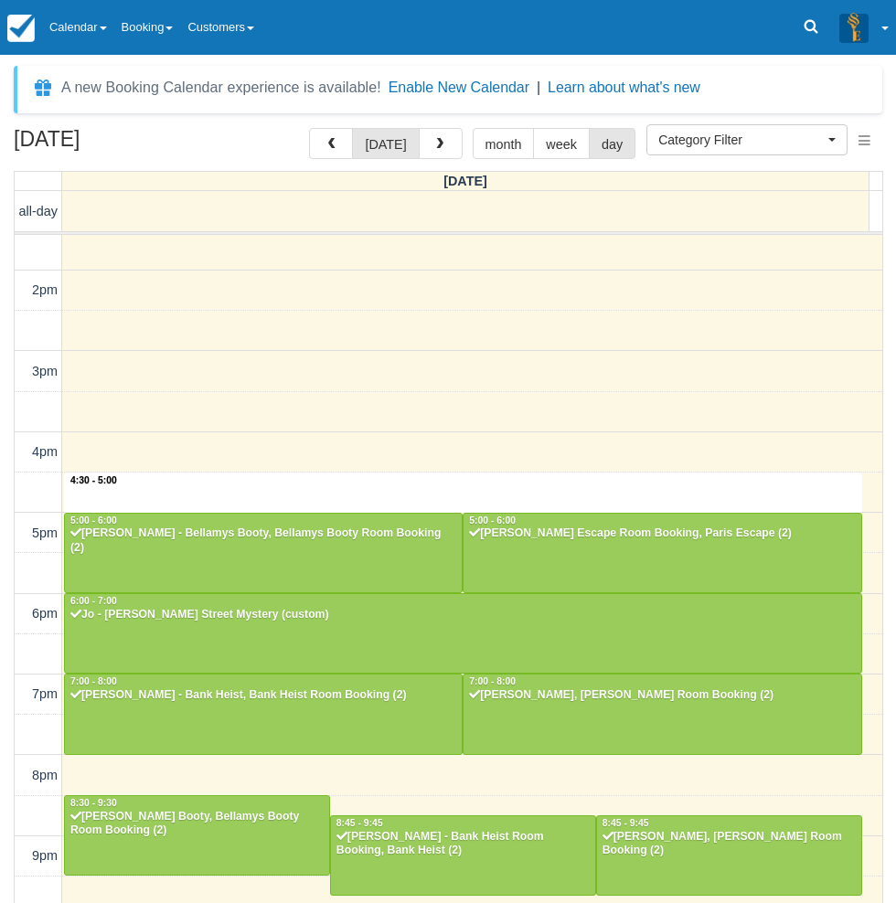
click at [154, 482] on div "10am 11am 12pm 1pm 2pm 3pm 4pm 5pm 6pm 7pm 8pm 9pm 10pm 4:30 - 5:00 11:45 - 12:…" at bounding box center [449, 452] width 868 height 1009
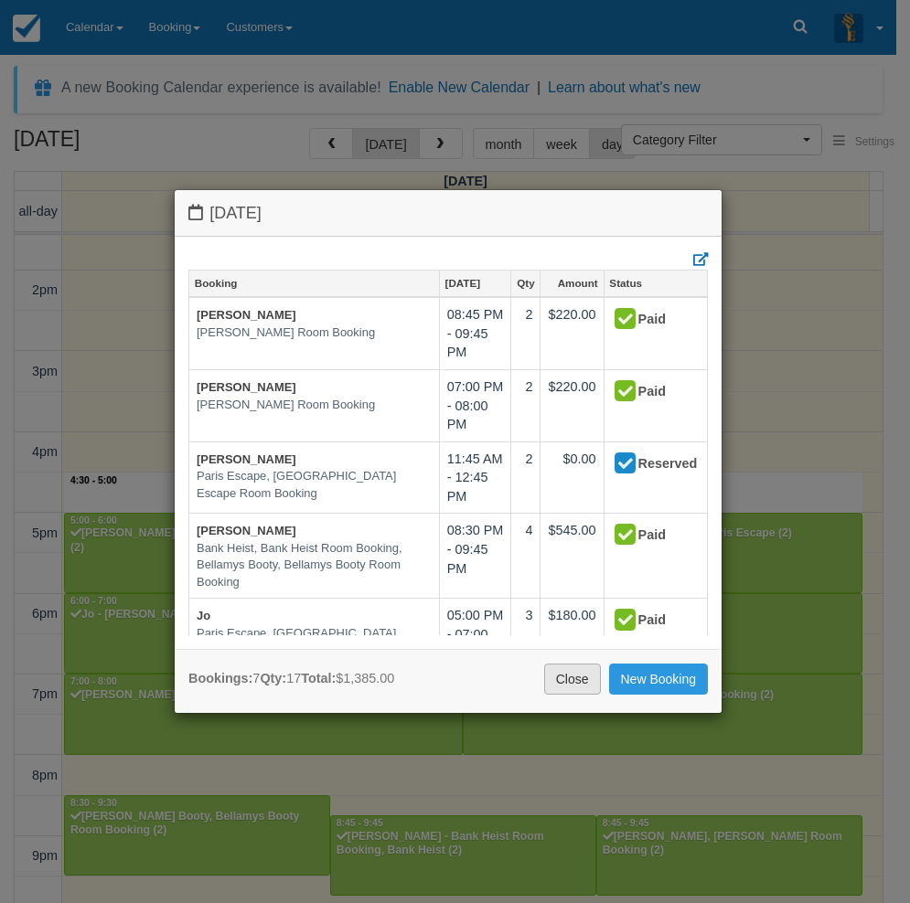
click at [566, 680] on link "Close" at bounding box center [572, 679] width 57 height 31
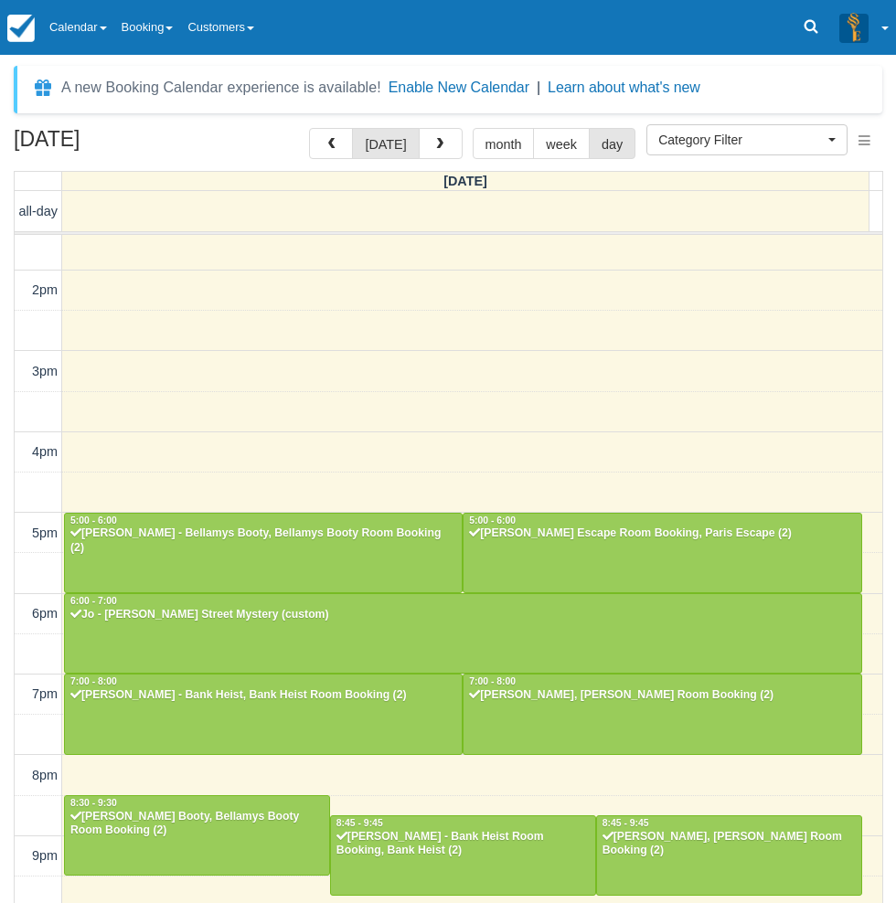
click at [3, 795] on div "[DATE] [DATE] month week day [DATE] all-day 10am 11am 12pm 1pm 2pm 3pm 4pm 5pm …" at bounding box center [448, 542] width 896 height 829
